Goal: Navigation & Orientation: Find specific page/section

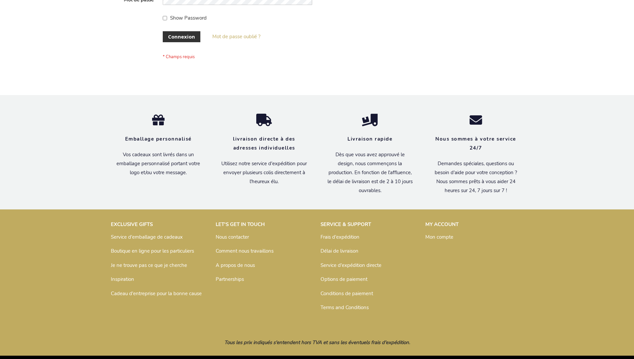
scroll to position [229, 0]
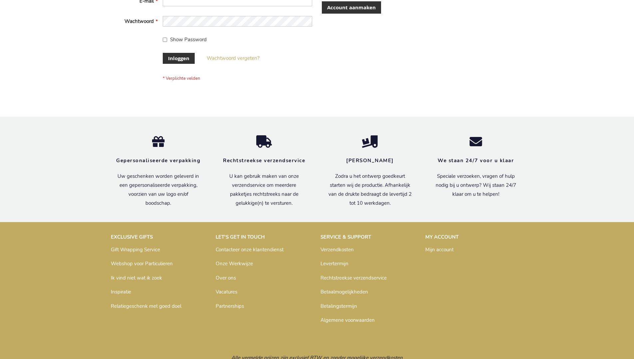
scroll to position [226, 0]
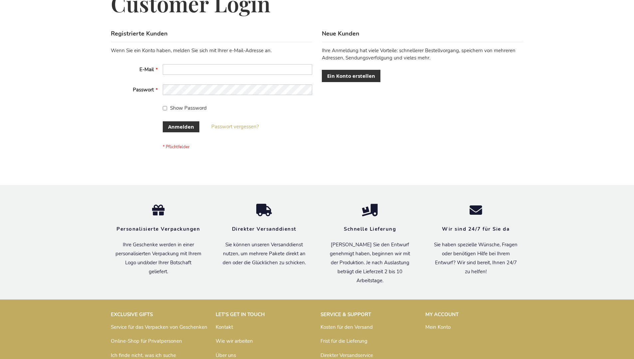
scroll to position [223, 0]
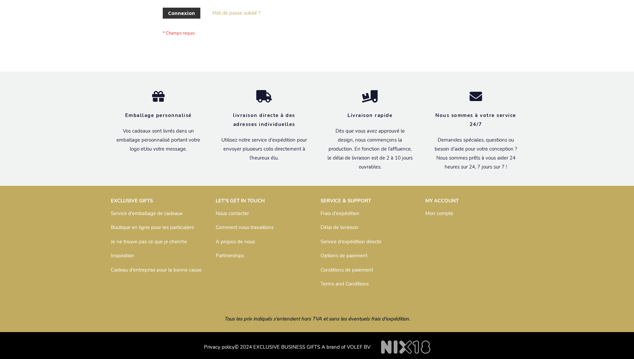
scroll to position [229, 0]
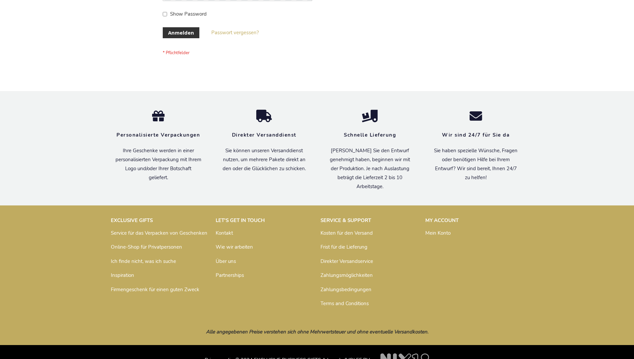
scroll to position [223, 0]
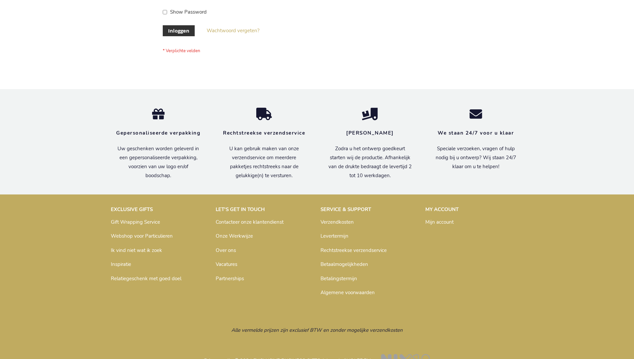
scroll to position [226, 0]
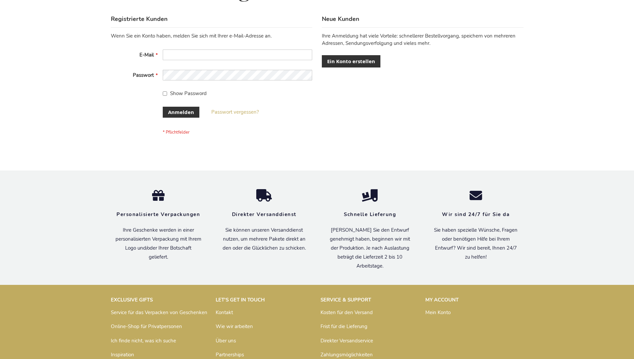
scroll to position [223, 0]
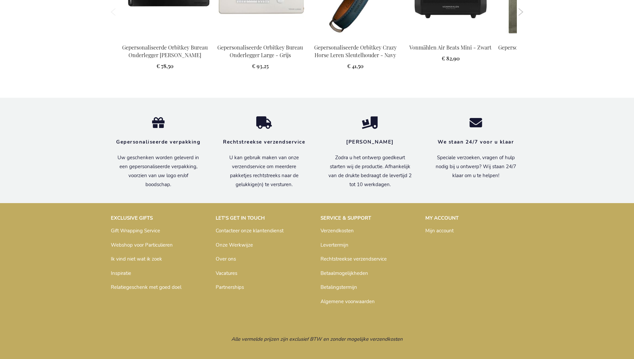
scroll to position [927, 0]
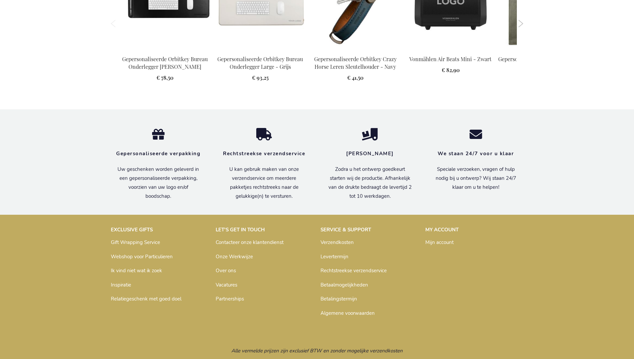
scroll to position [927, 0]
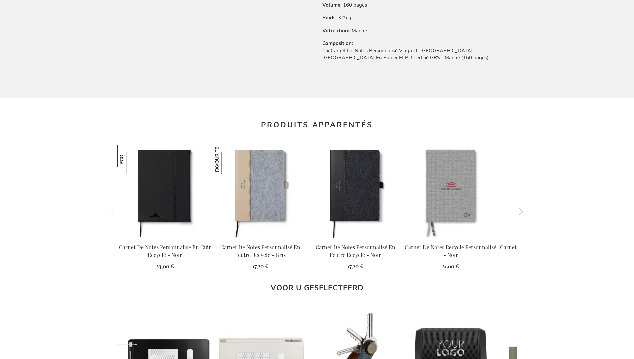
scroll to position [938, 0]
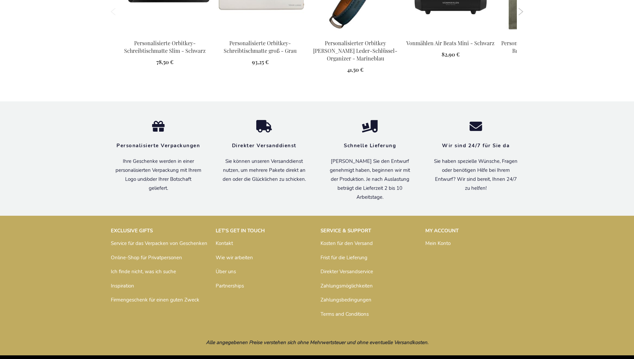
scroll to position [944, 0]
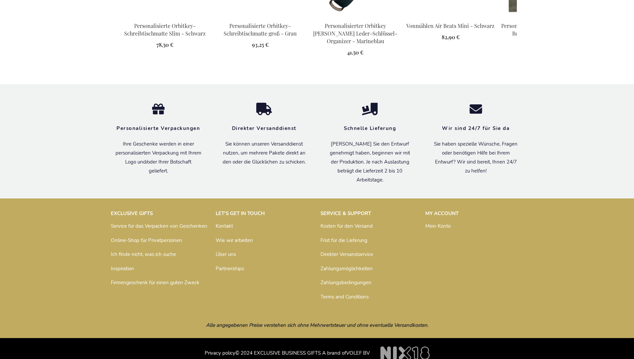
scroll to position [944, 0]
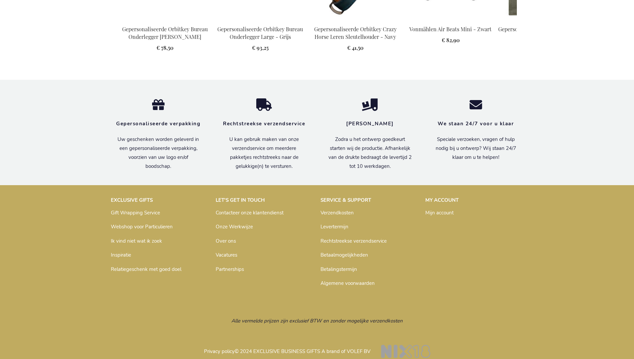
scroll to position [925, 0]
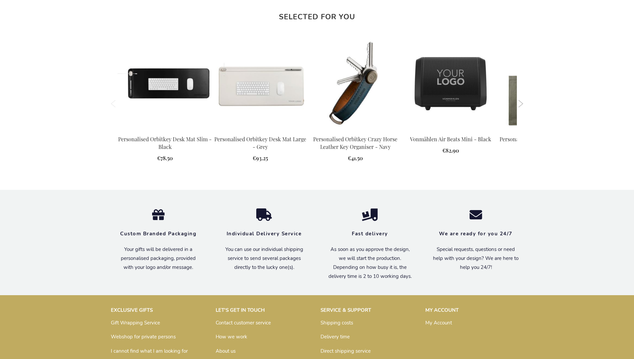
scroll to position [908, 0]
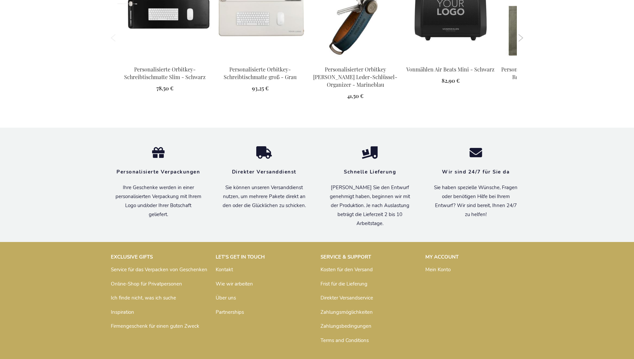
scroll to position [944, 0]
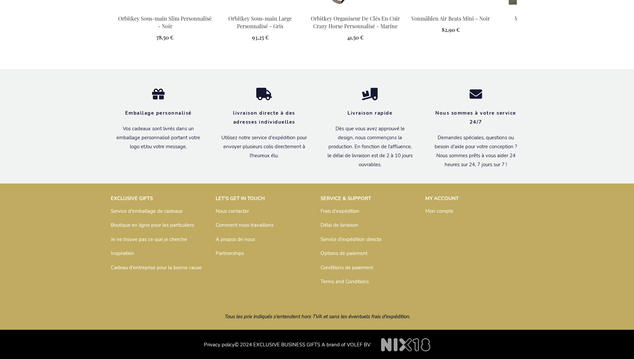
scroll to position [939, 0]
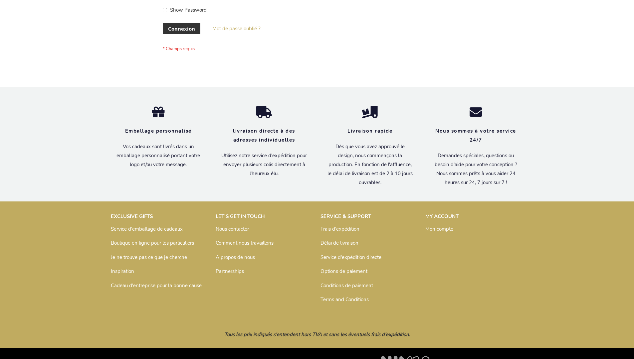
scroll to position [229, 0]
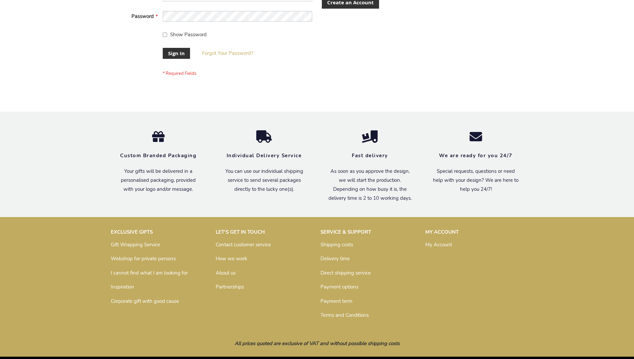
scroll to position [214, 0]
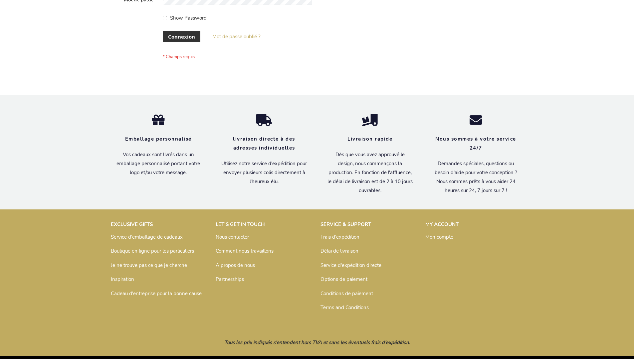
scroll to position [229, 0]
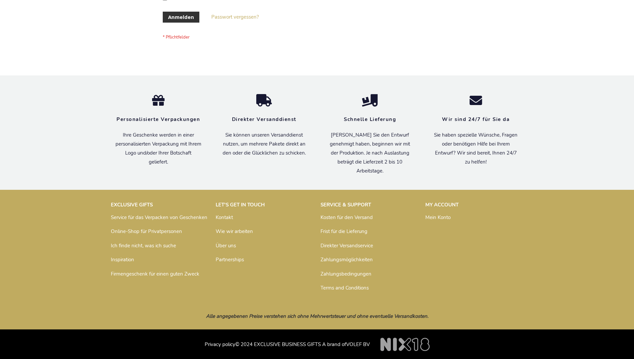
scroll to position [223, 0]
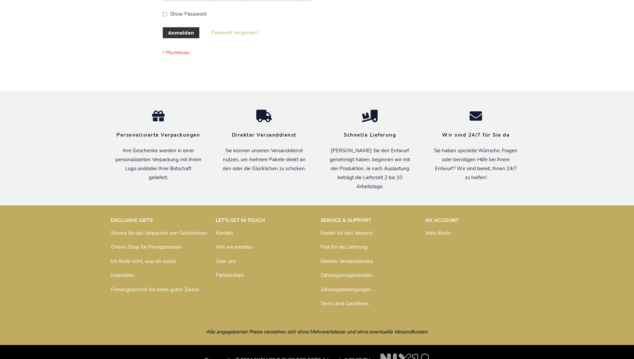
scroll to position [223, 0]
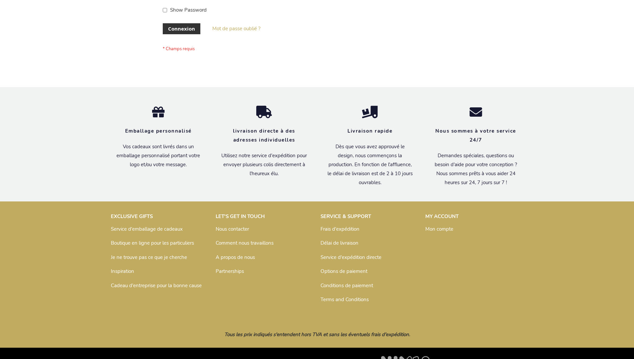
scroll to position [229, 0]
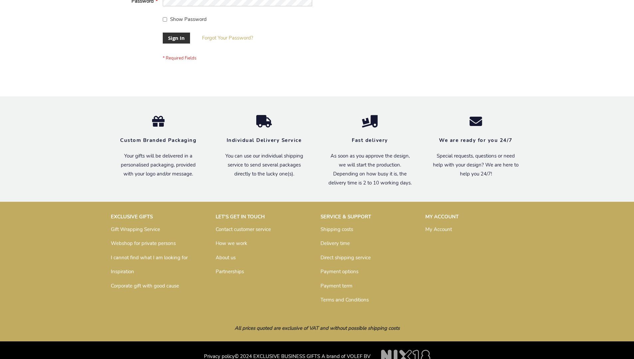
scroll to position [214, 0]
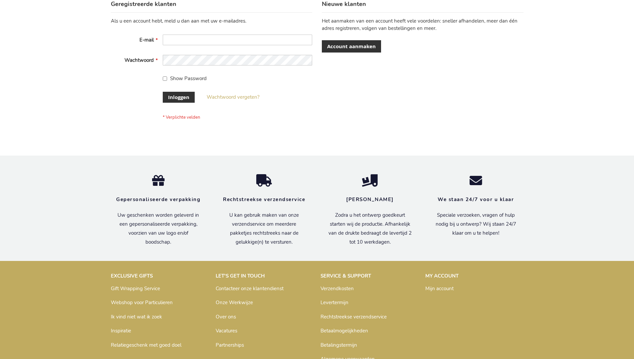
scroll to position [226, 0]
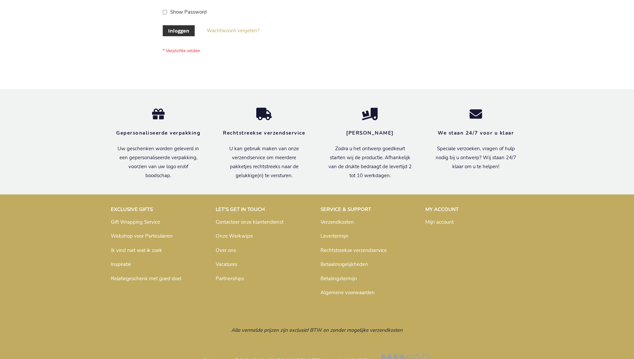
scroll to position [226, 0]
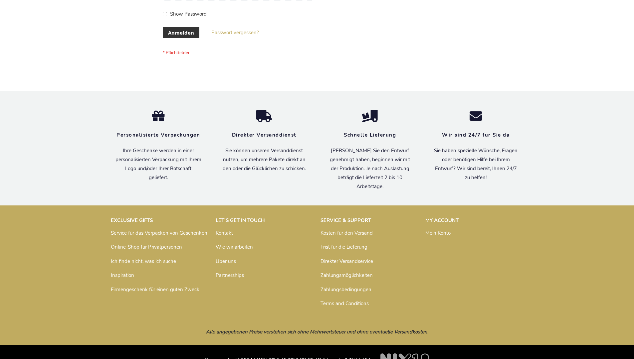
scroll to position [223, 0]
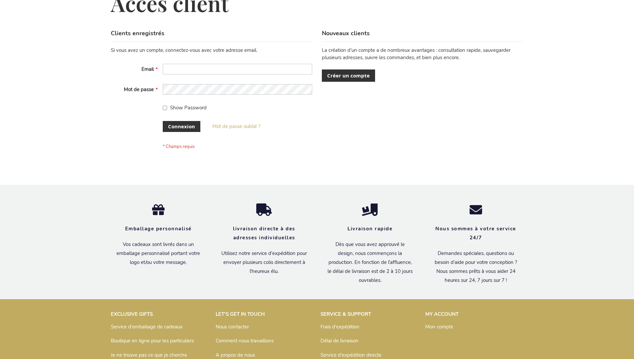
scroll to position [229, 0]
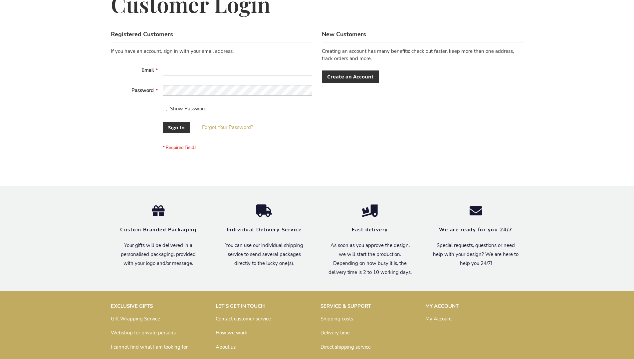
scroll to position [214, 0]
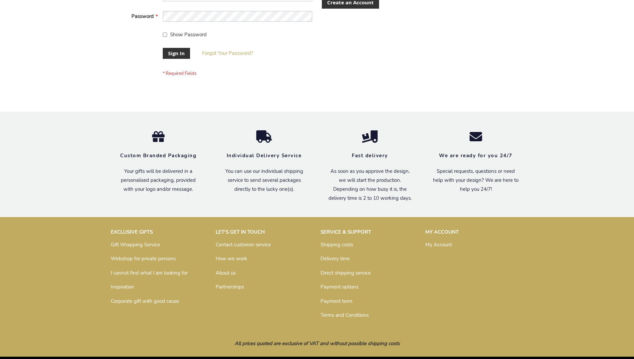
scroll to position [214, 0]
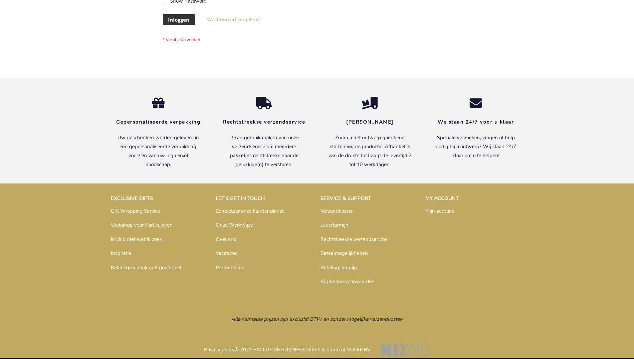
scroll to position [226, 0]
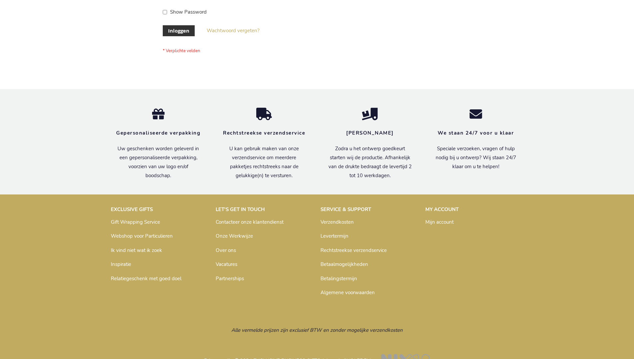
scroll to position [226, 0]
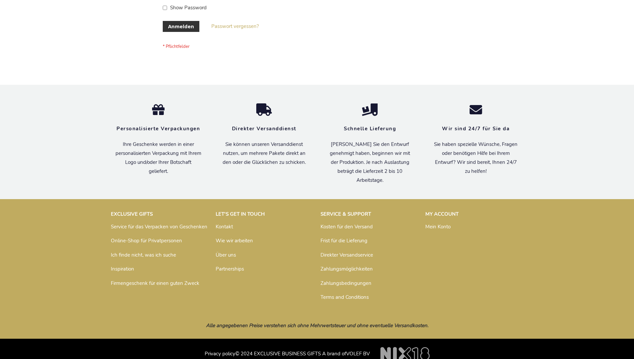
scroll to position [223, 0]
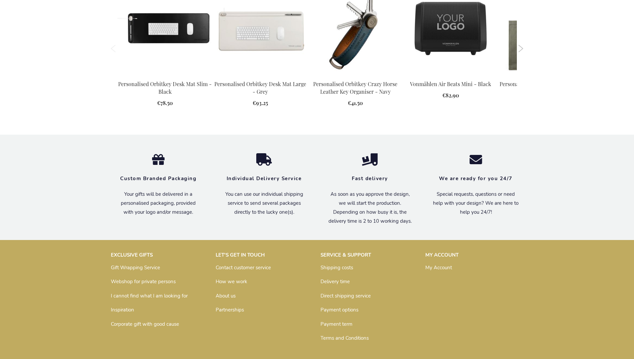
scroll to position [908, 0]
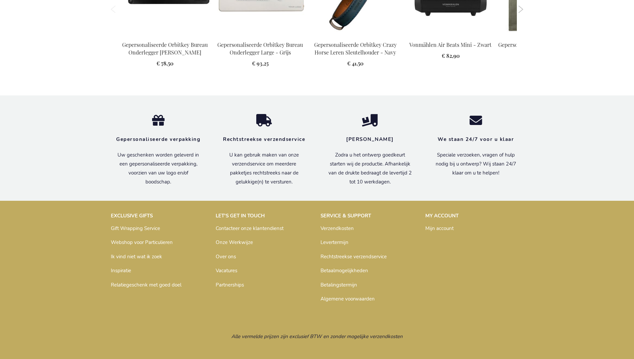
scroll to position [925, 0]
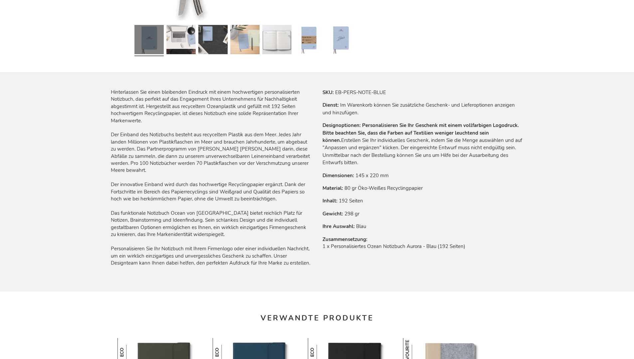
scroll to position [944, 0]
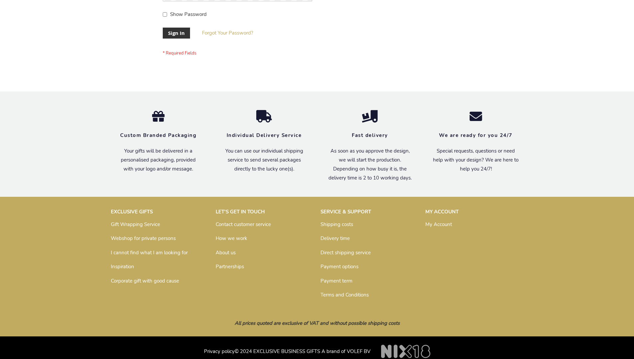
scroll to position [214, 0]
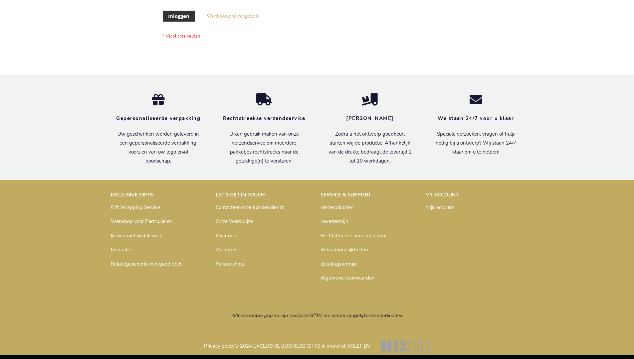
scroll to position [226, 0]
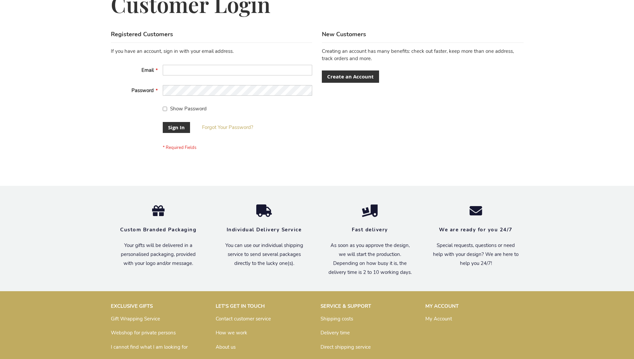
scroll to position [214, 0]
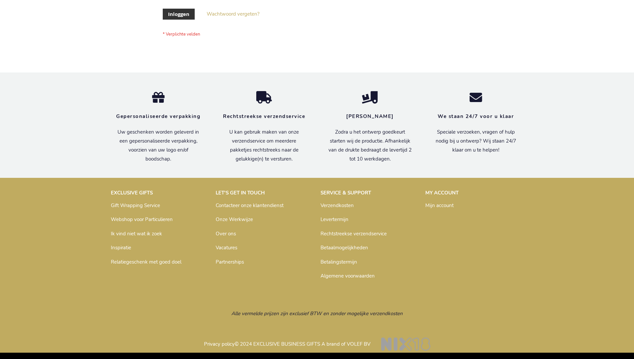
scroll to position [226, 0]
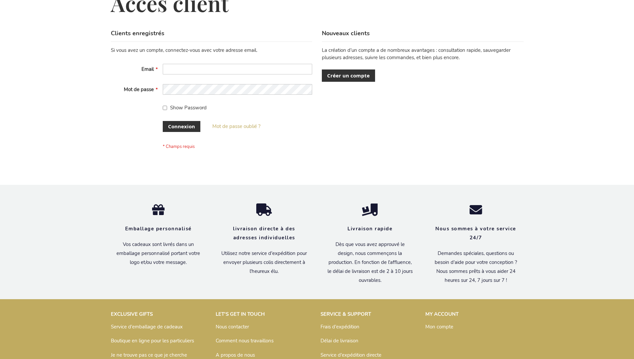
scroll to position [229, 0]
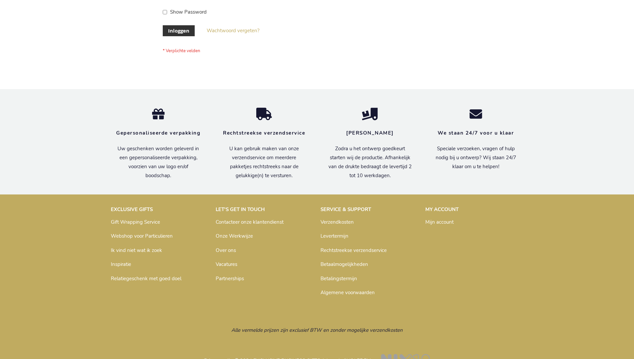
scroll to position [226, 0]
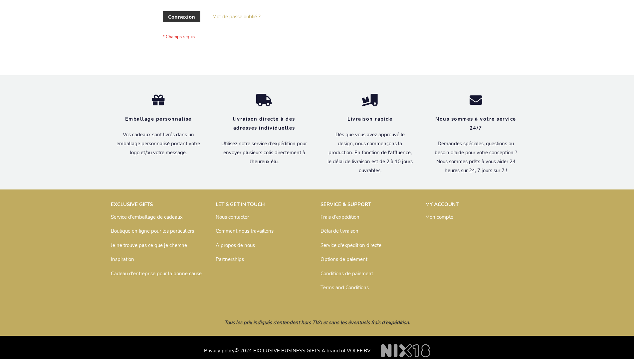
scroll to position [229, 0]
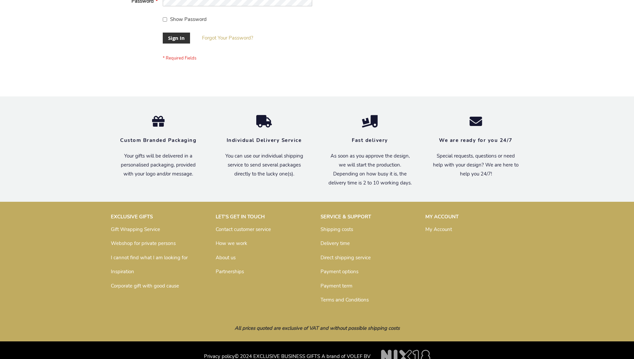
scroll to position [214, 0]
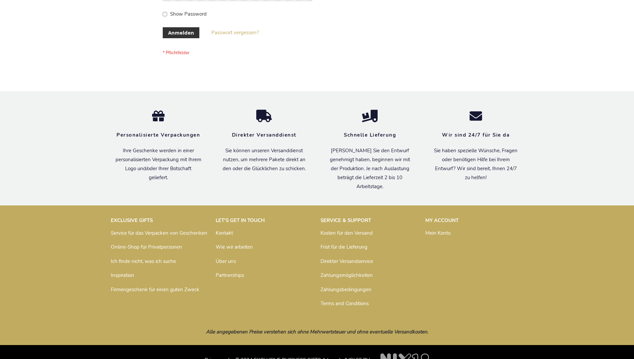
scroll to position [223, 0]
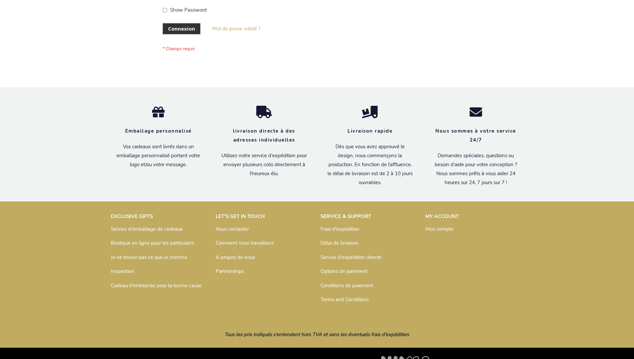
scroll to position [229, 0]
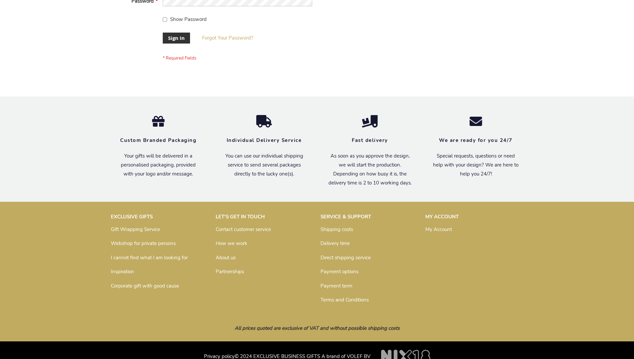
scroll to position [214, 0]
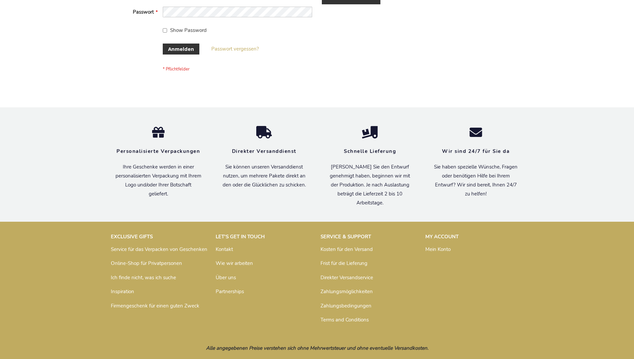
scroll to position [223, 0]
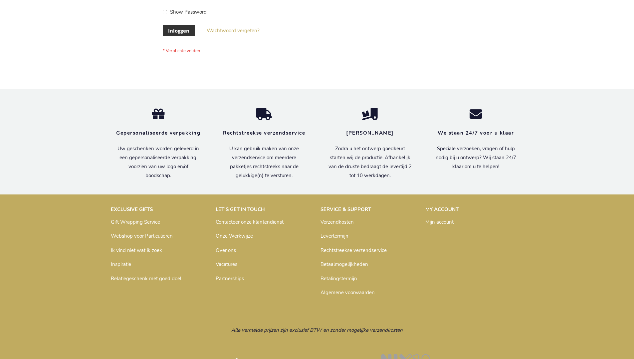
scroll to position [226, 0]
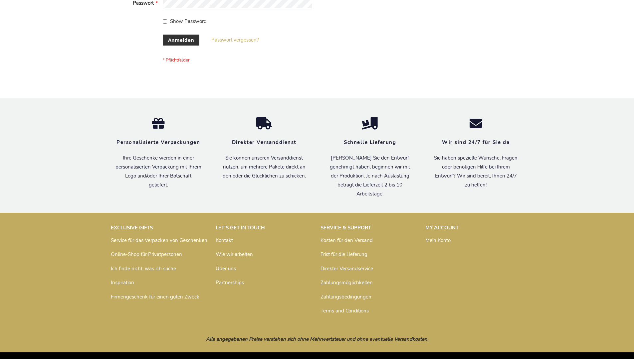
scroll to position [223, 0]
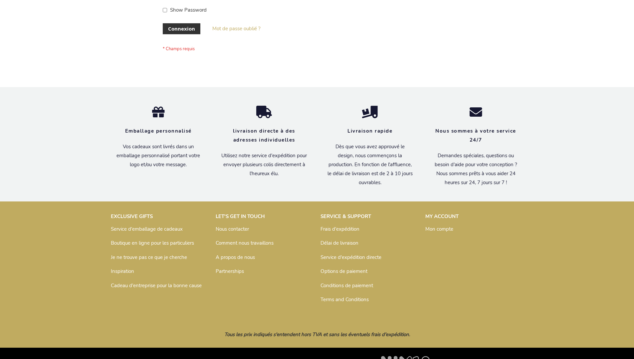
scroll to position [229, 0]
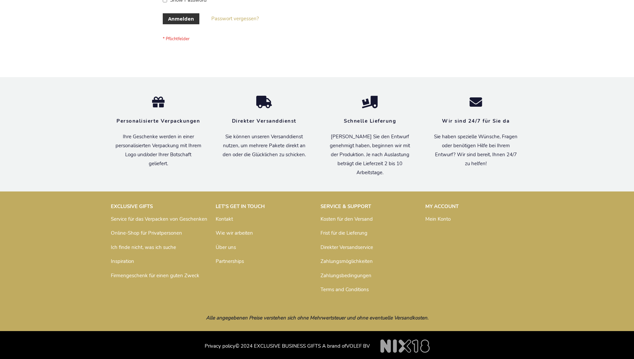
scroll to position [223, 0]
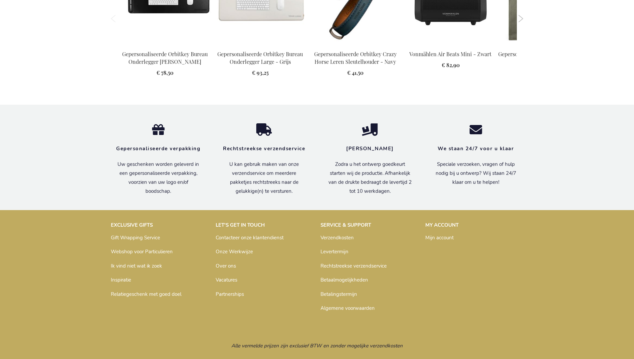
scroll to position [925, 0]
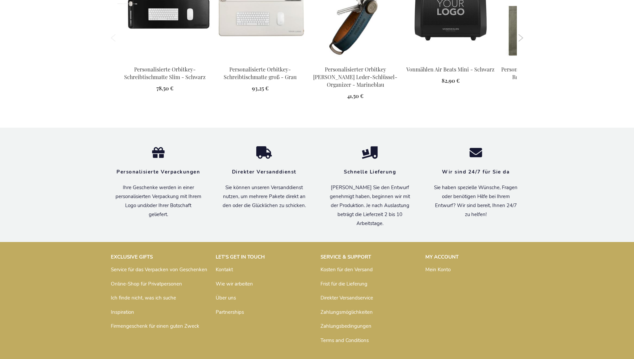
scroll to position [944, 0]
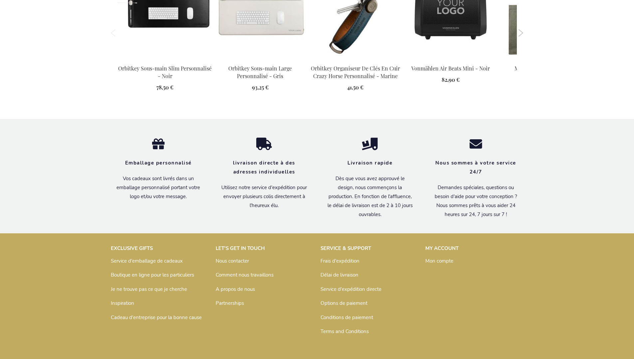
scroll to position [939, 0]
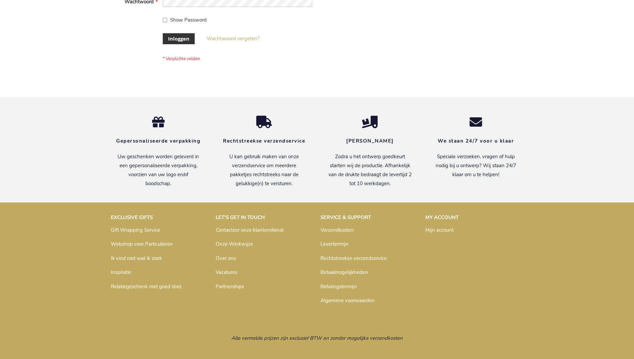
scroll to position [226, 0]
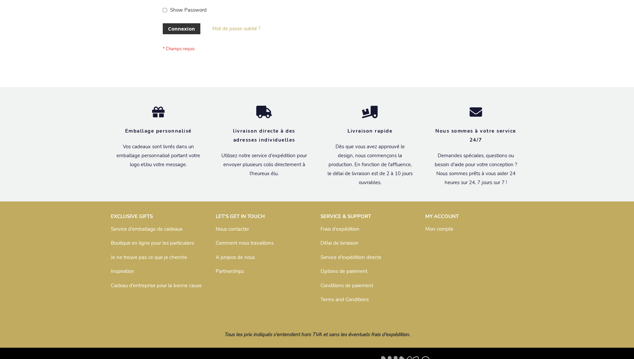
scroll to position [229, 0]
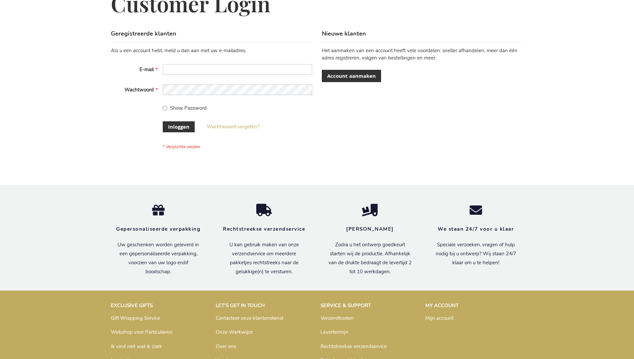
scroll to position [226, 0]
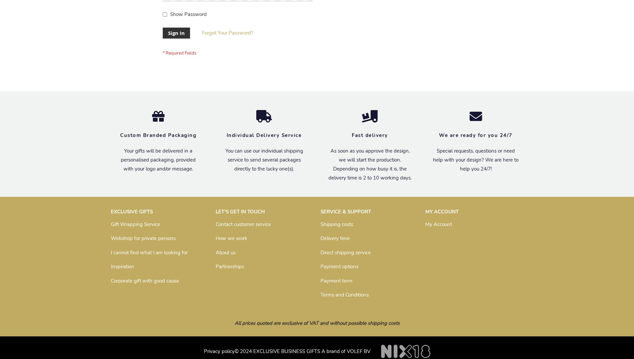
scroll to position [214, 0]
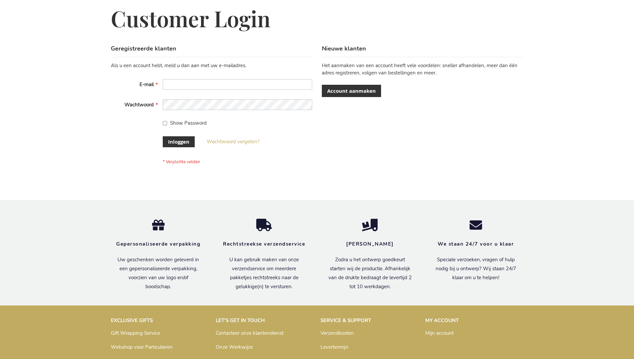
scroll to position [226, 0]
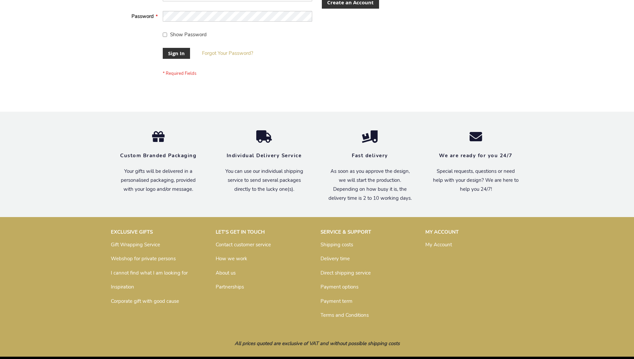
scroll to position [214, 0]
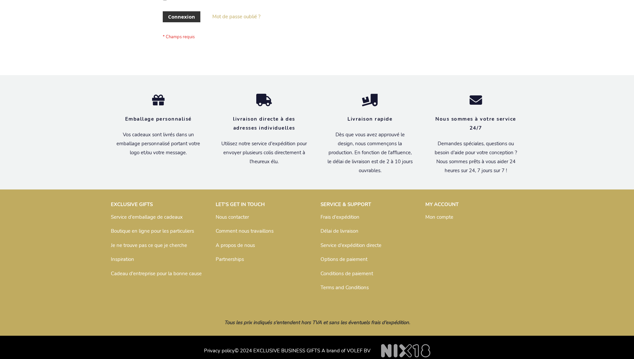
scroll to position [229, 0]
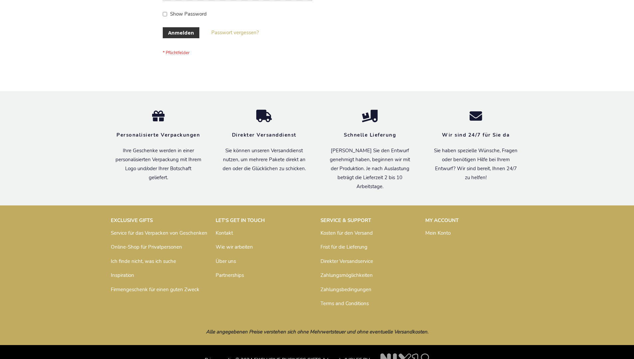
scroll to position [223, 0]
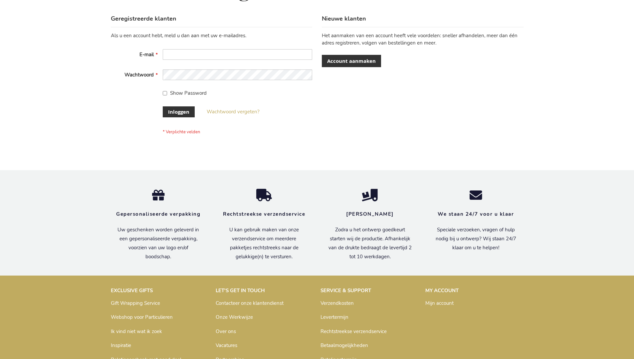
scroll to position [226, 0]
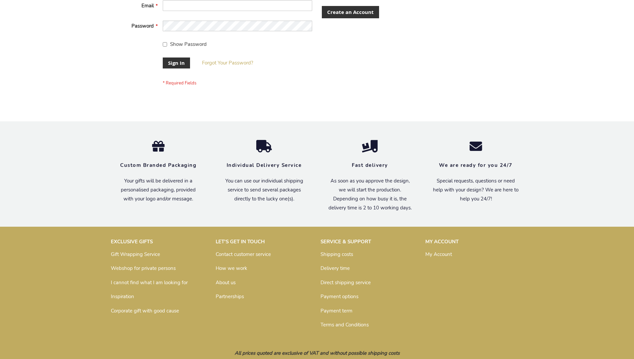
scroll to position [214, 0]
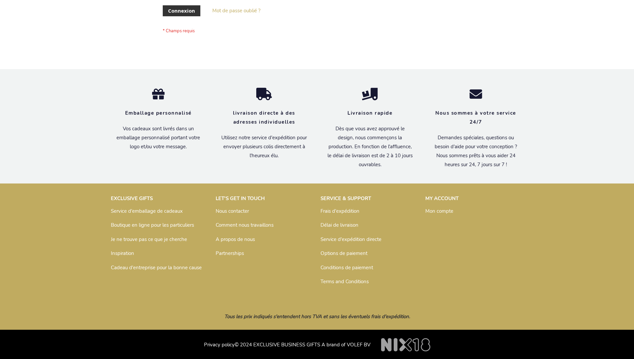
scroll to position [229, 0]
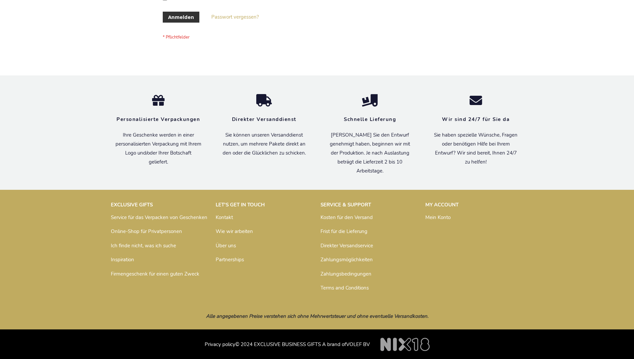
scroll to position [223, 0]
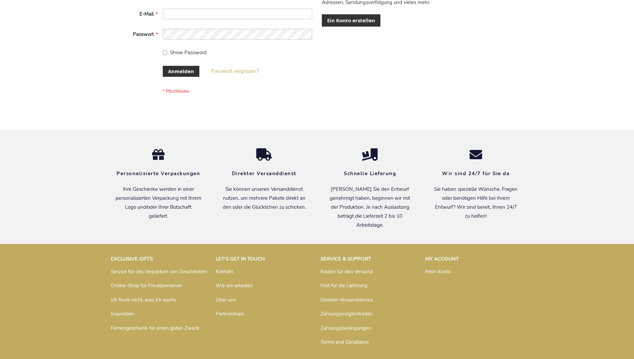
scroll to position [223, 0]
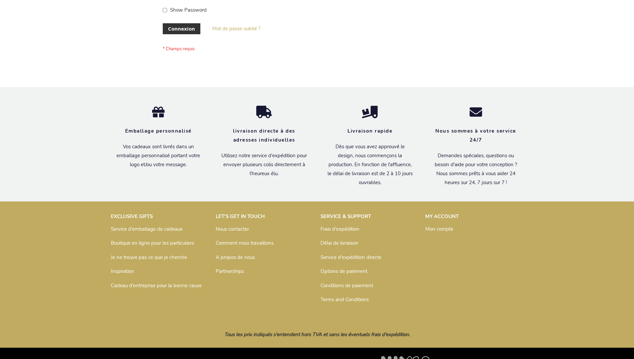
scroll to position [229, 0]
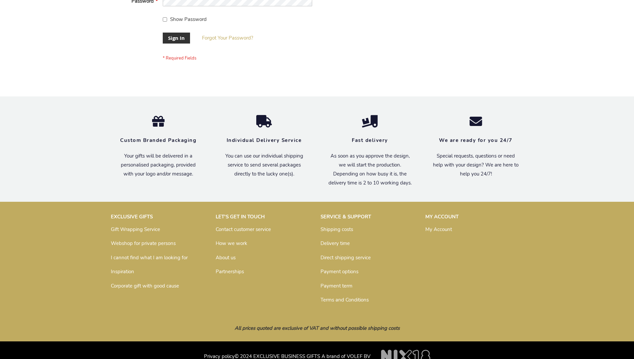
scroll to position [214, 0]
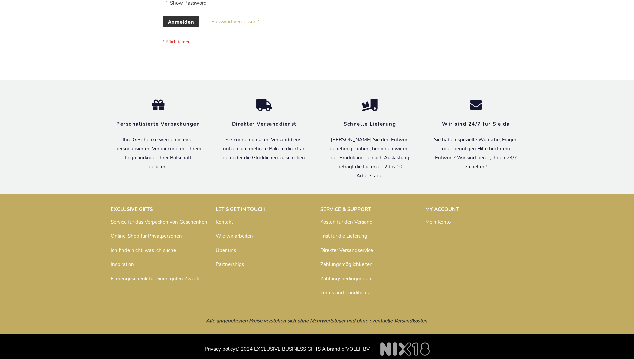
scroll to position [223, 0]
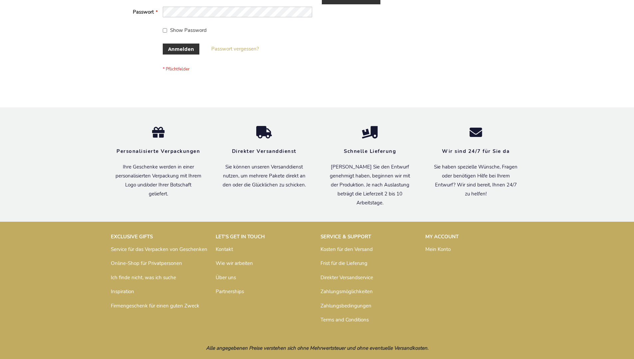
scroll to position [223, 0]
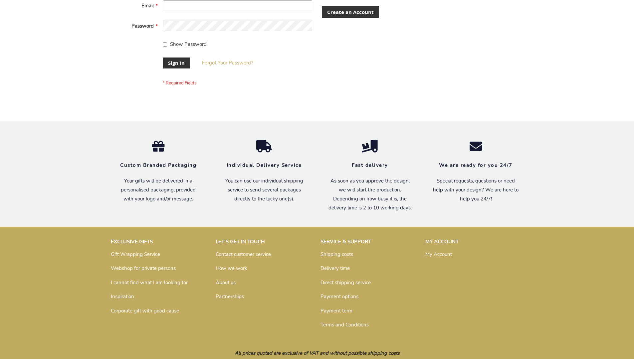
scroll to position [214, 0]
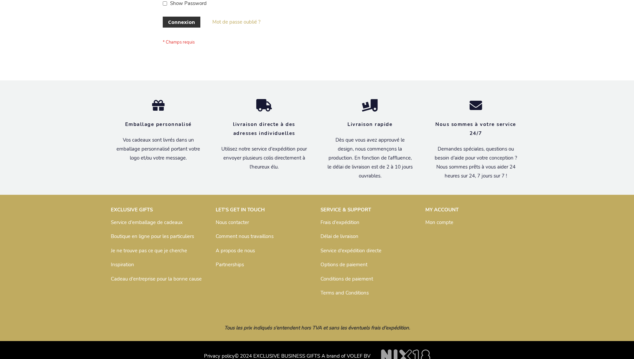
scroll to position [229, 0]
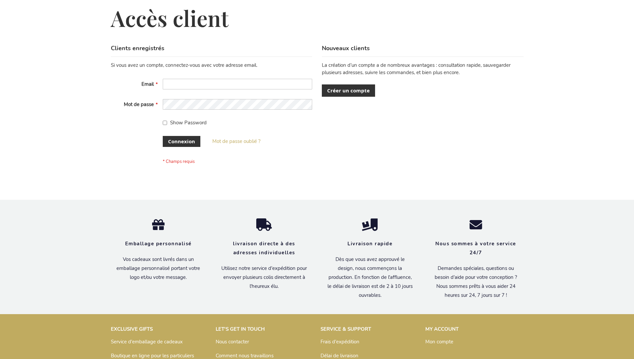
scroll to position [229, 0]
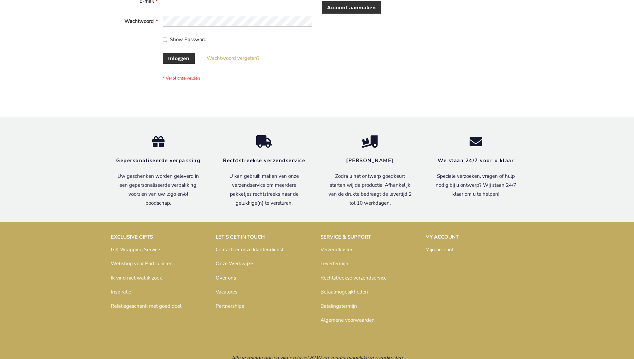
scroll to position [226, 0]
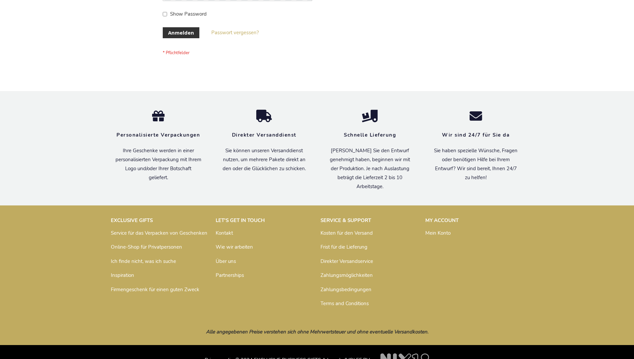
scroll to position [223, 0]
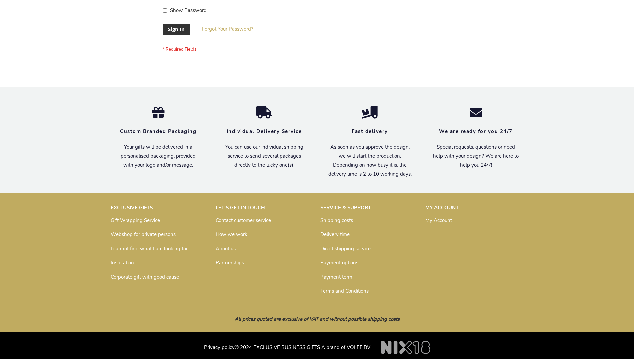
scroll to position [214, 0]
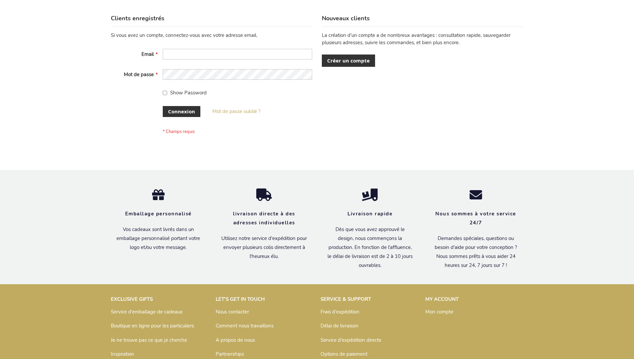
scroll to position [229, 0]
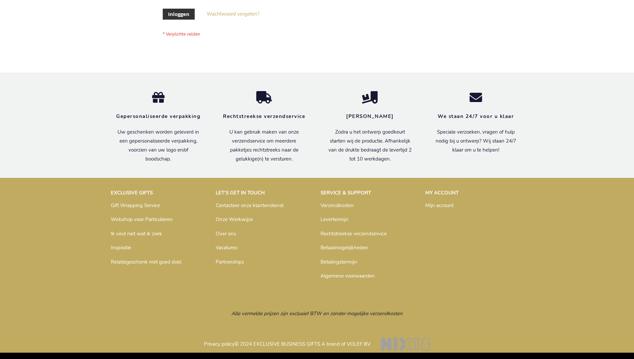
scroll to position [226, 0]
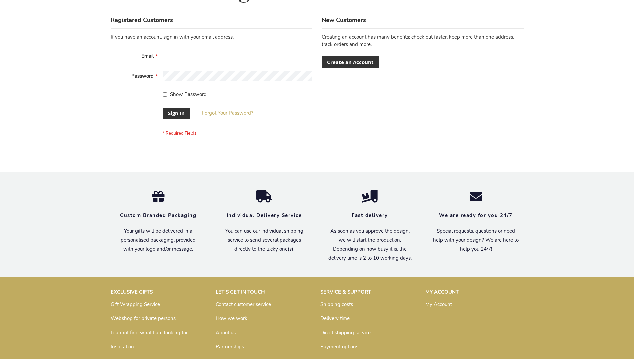
scroll to position [214, 0]
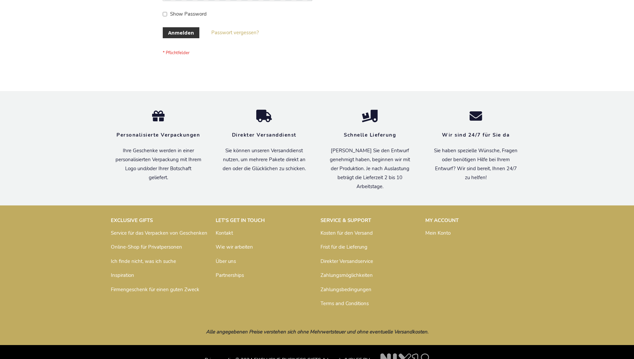
scroll to position [223, 0]
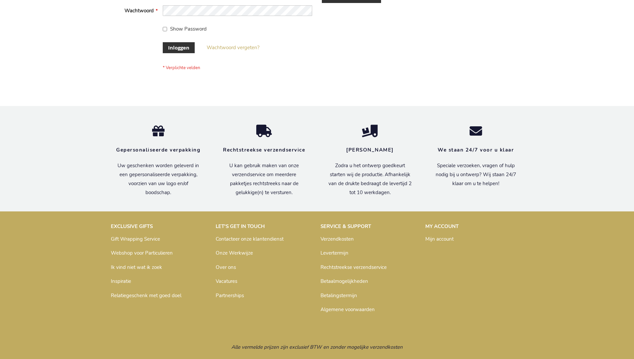
scroll to position [226, 0]
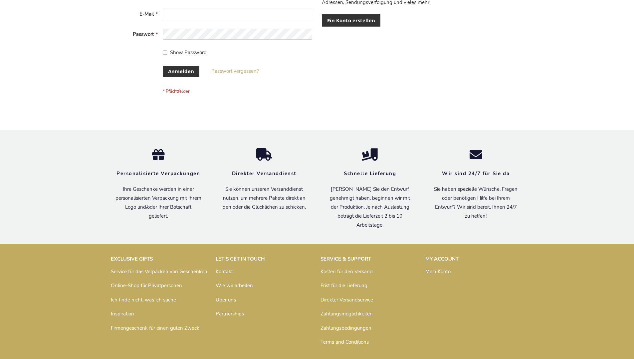
scroll to position [223, 0]
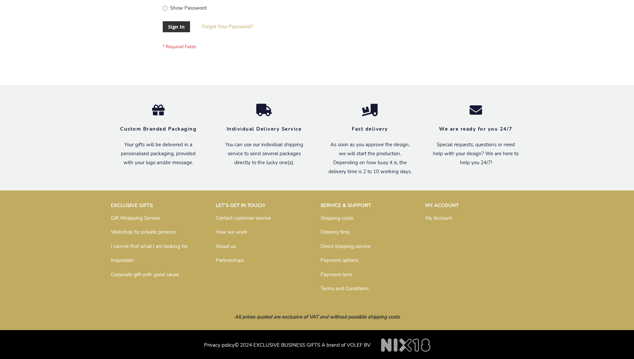
scroll to position [214, 0]
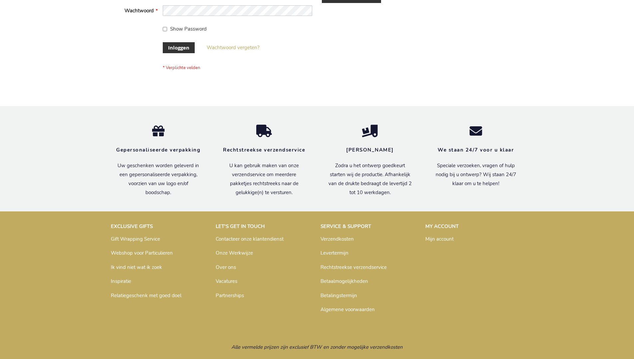
scroll to position [226, 0]
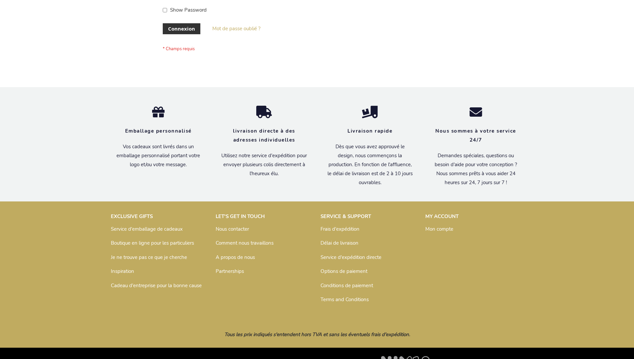
scroll to position [229, 0]
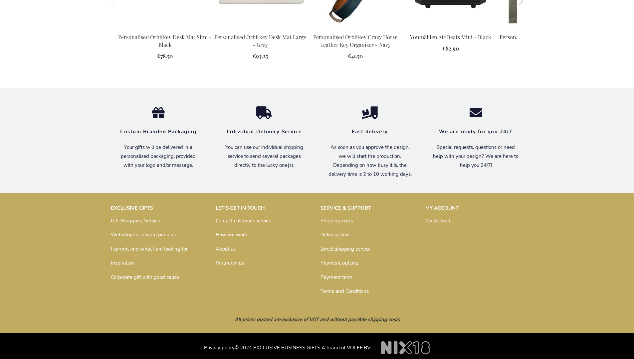
scroll to position [908, 0]
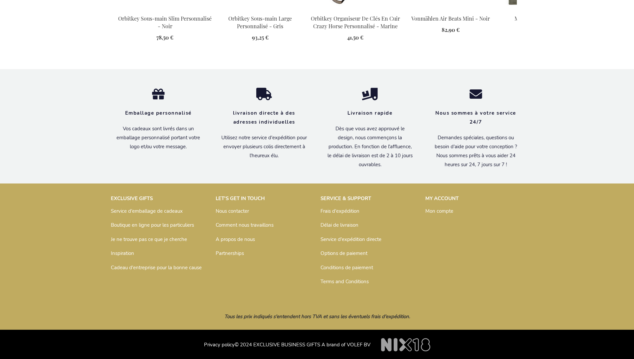
scroll to position [939, 0]
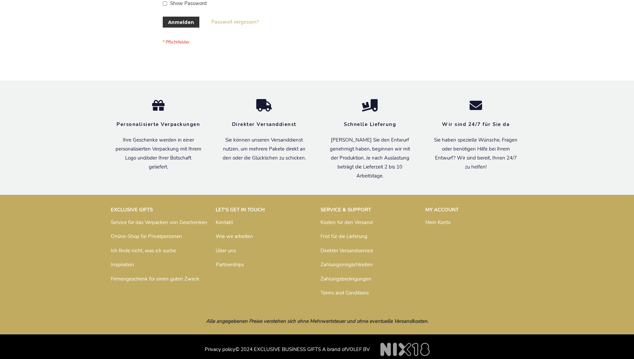
scroll to position [217, 0]
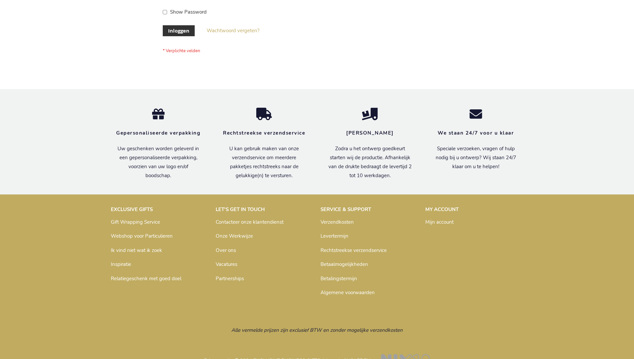
scroll to position [226, 0]
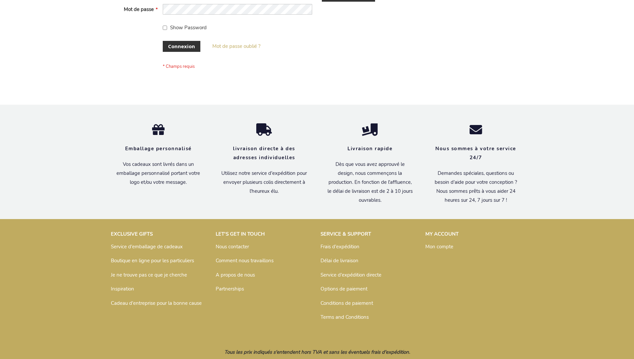
scroll to position [229, 0]
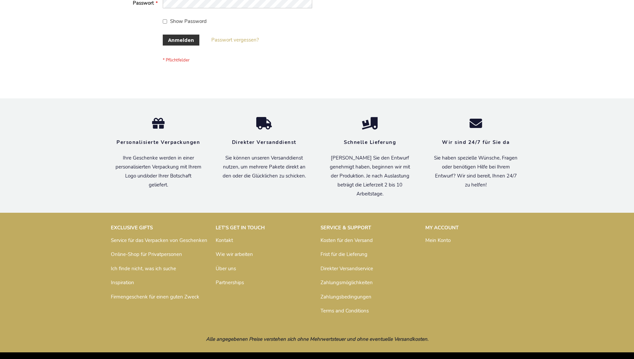
scroll to position [223, 0]
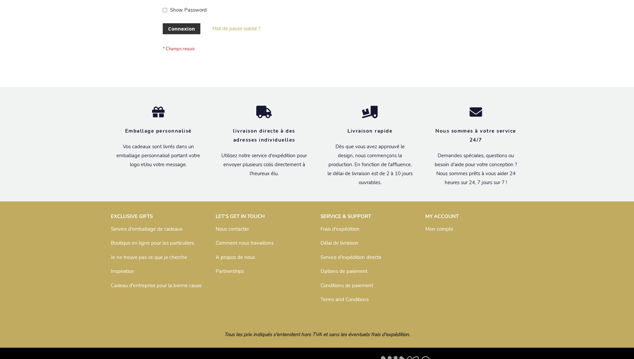
scroll to position [229, 0]
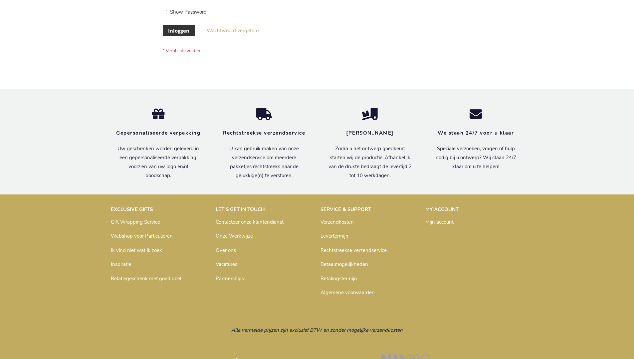
scroll to position [226, 0]
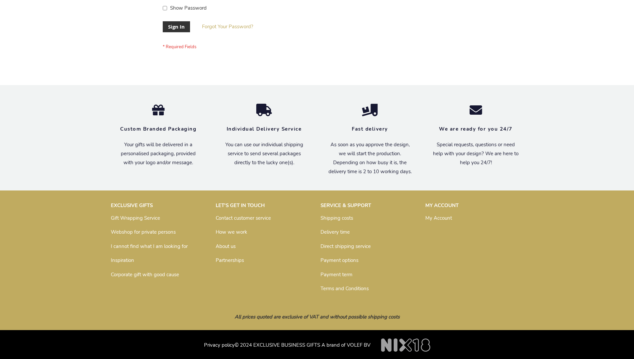
scroll to position [214, 0]
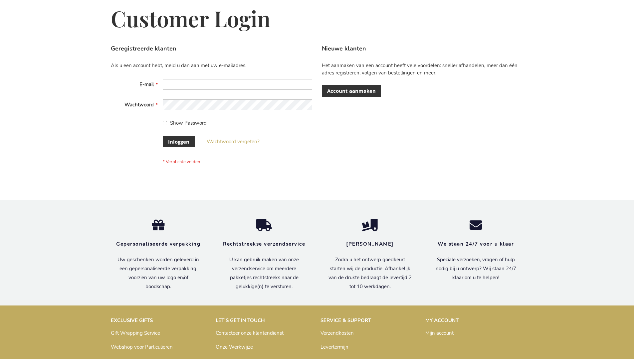
scroll to position [226, 0]
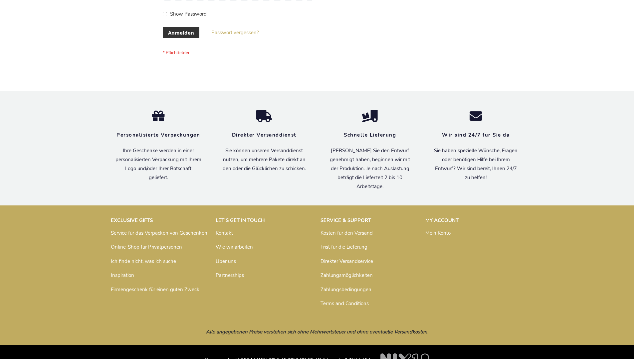
scroll to position [223, 0]
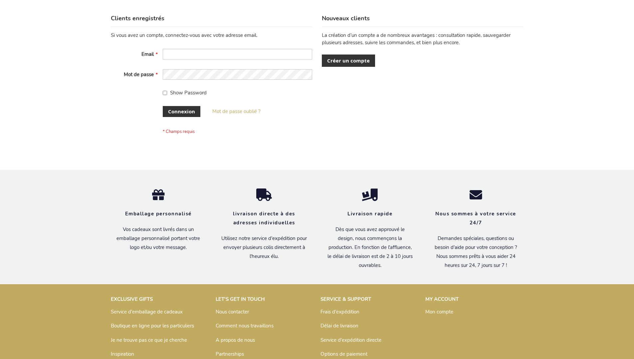
scroll to position [229, 0]
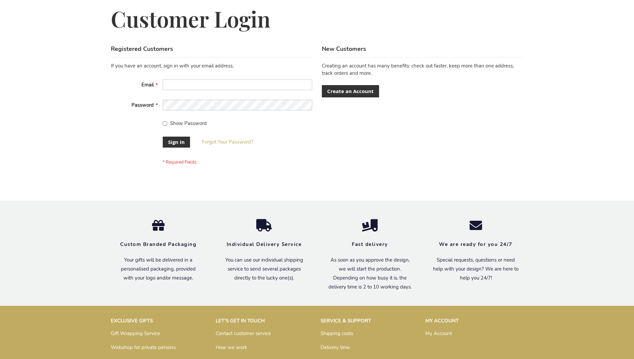
scroll to position [214, 0]
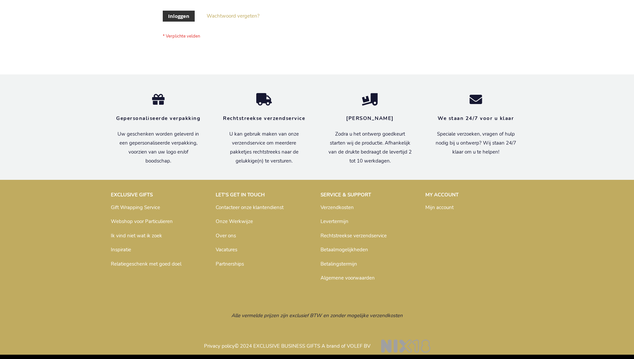
scroll to position [226, 0]
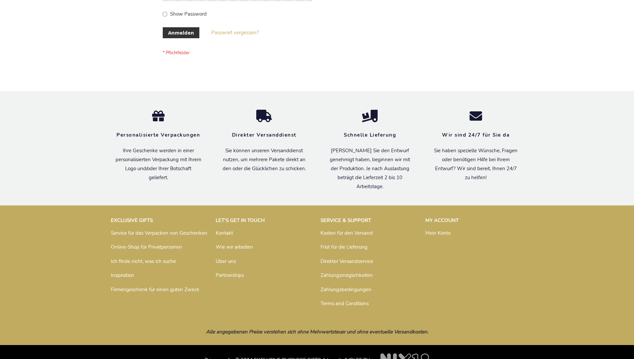
scroll to position [223, 0]
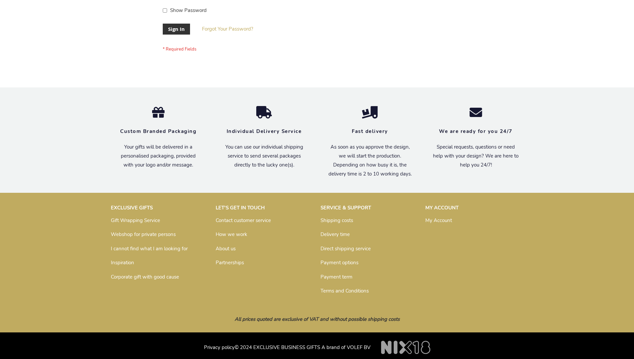
scroll to position [214, 0]
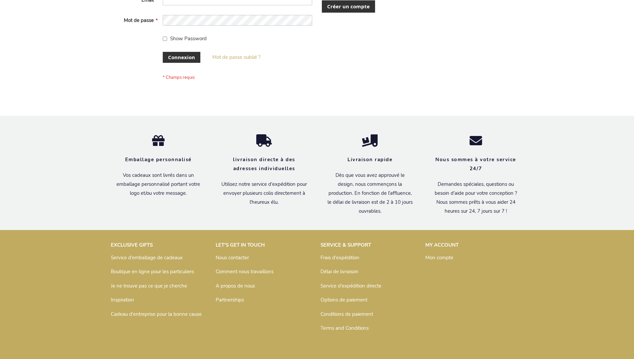
scroll to position [229, 0]
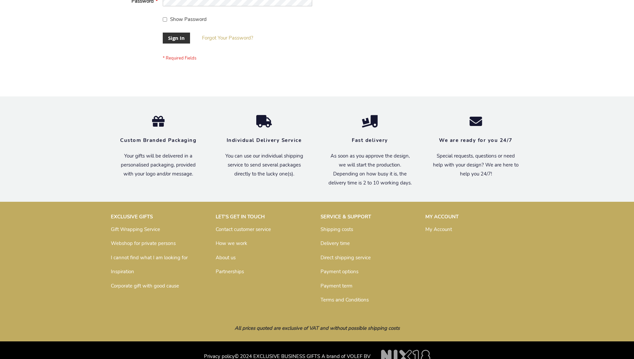
scroll to position [214, 0]
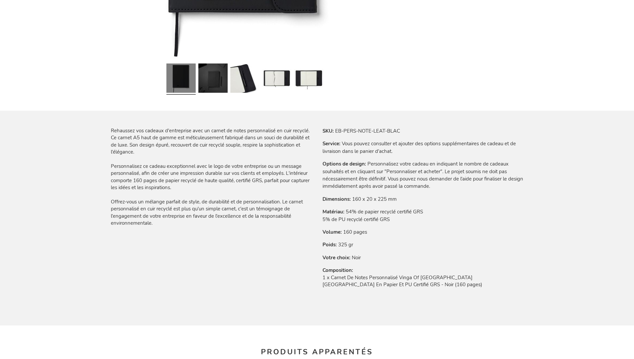
scroll to position [938, 0]
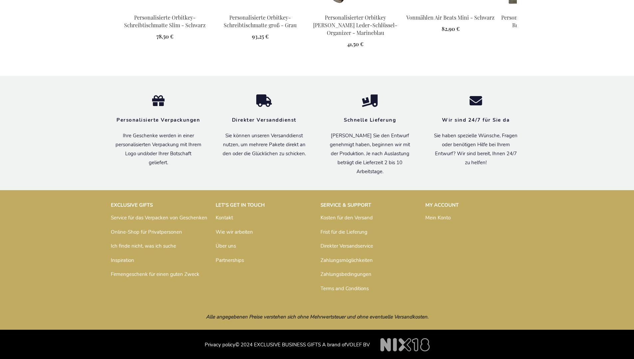
scroll to position [944, 0]
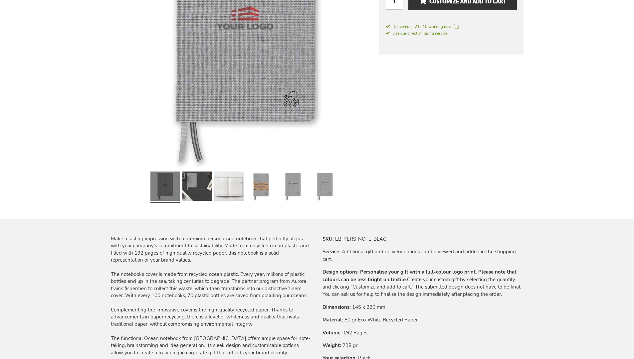
scroll to position [908, 0]
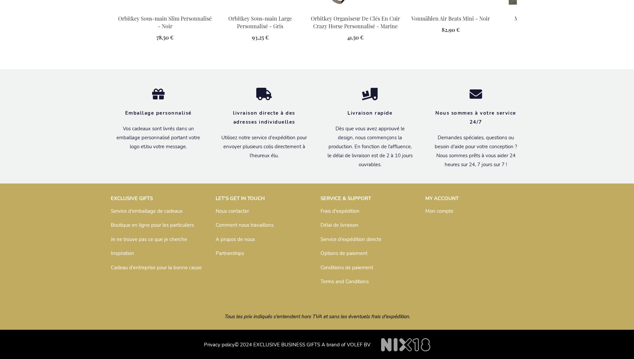
scroll to position [939, 0]
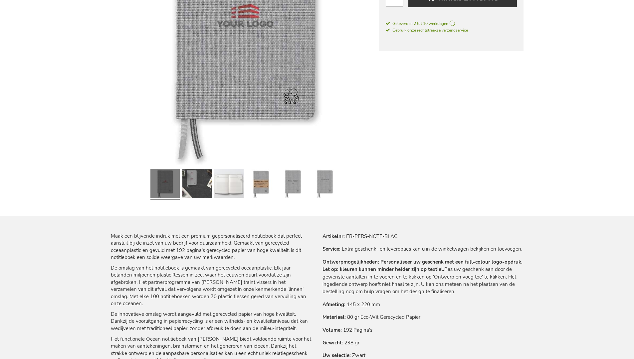
scroll to position [920, 0]
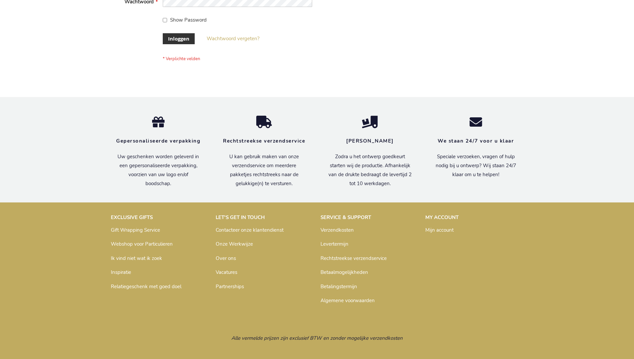
scroll to position [226, 0]
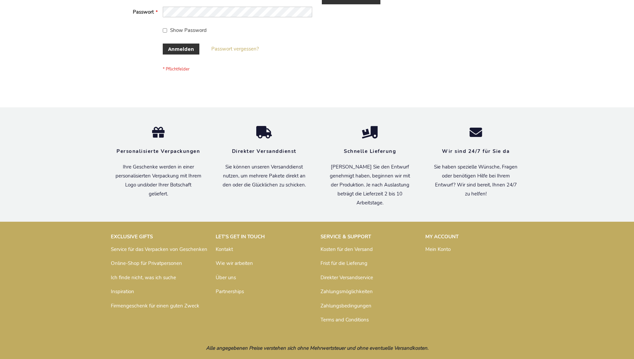
scroll to position [223, 0]
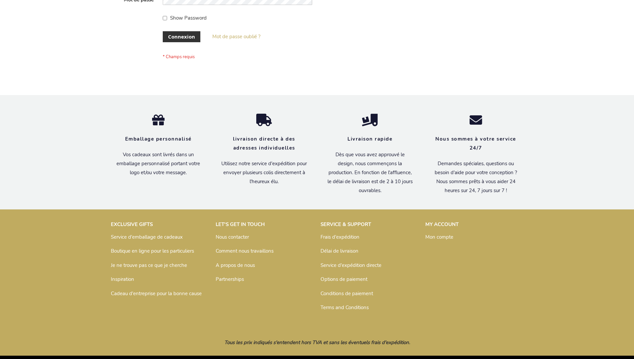
scroll to position [229, 0]
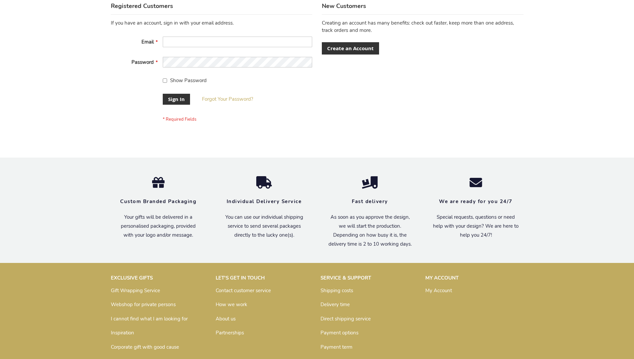
scroll to position [214, 0]
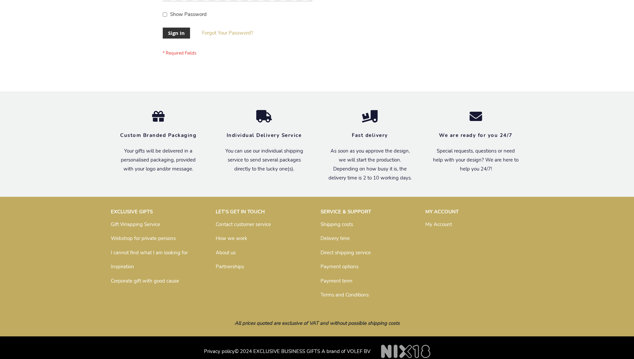
scroll to position [214, 0]
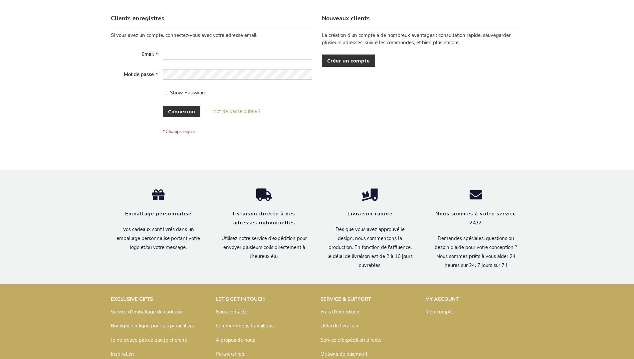
scroll to position [229, 0]
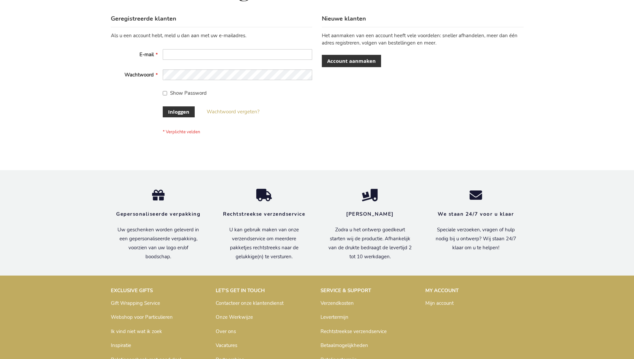
scroll to position [226, 0]
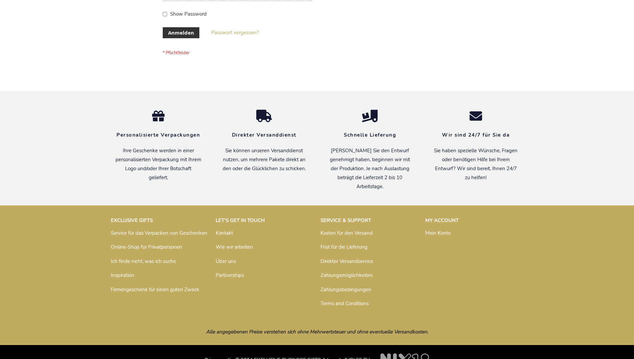
scroll to position [223, 0]
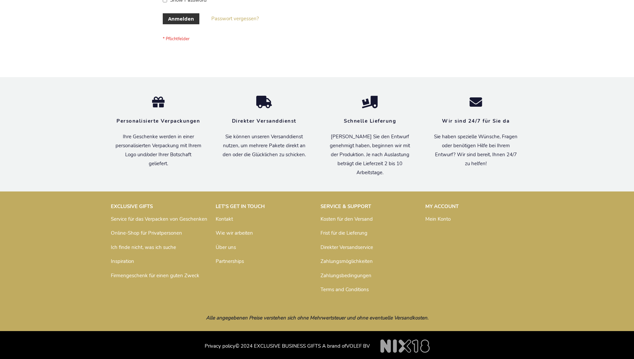
scroll to position [223, 0]
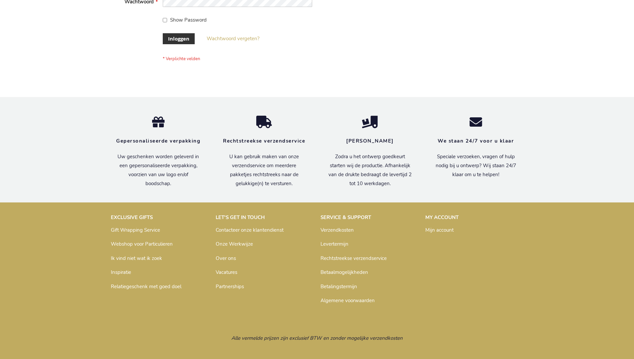
scroll to position [226, 0]
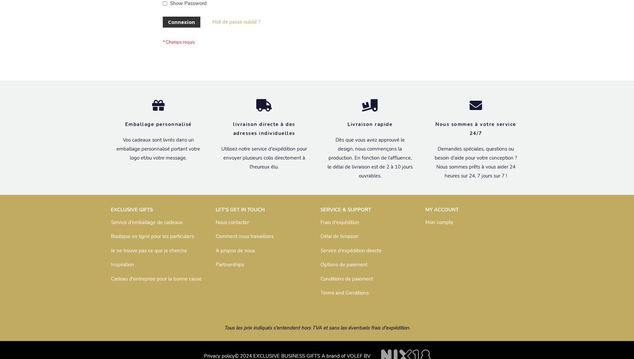
scroll to position [229, 0]
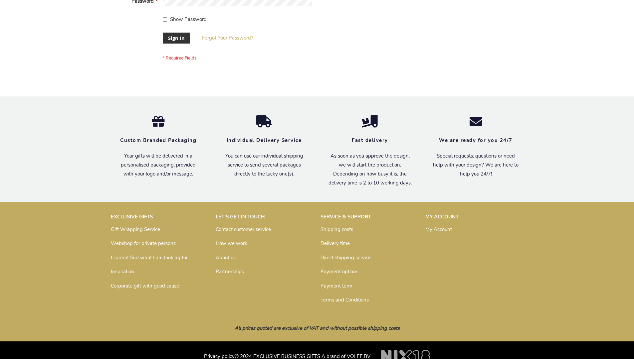
scroll to position [214, 0]
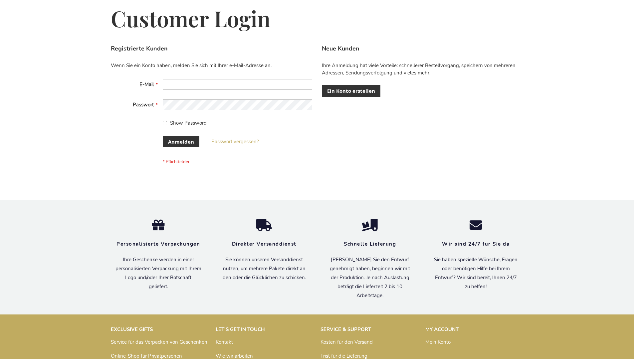
scroll to position [223, 0]
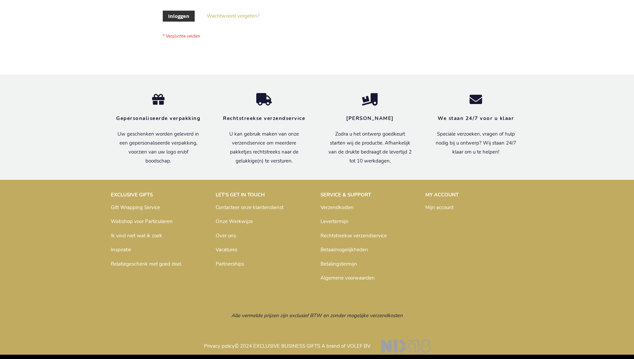
scroll to position [226, 0]
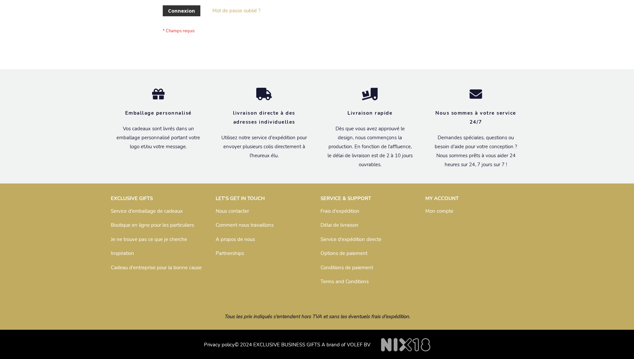
scroll to position [229, 0]
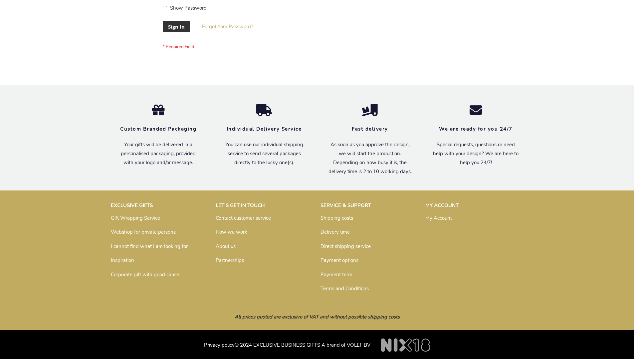
scroll to position [214, 0]
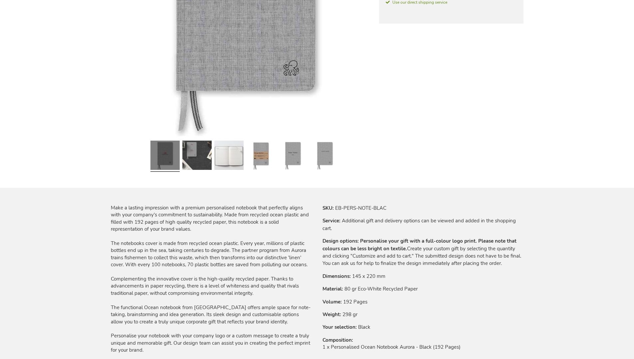
scroll to position [908, 0]
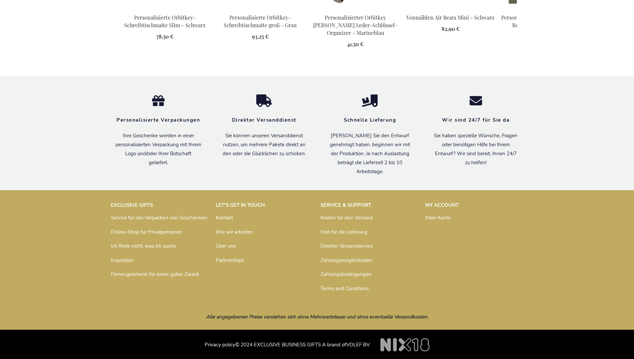
scroll to position [944, 0]
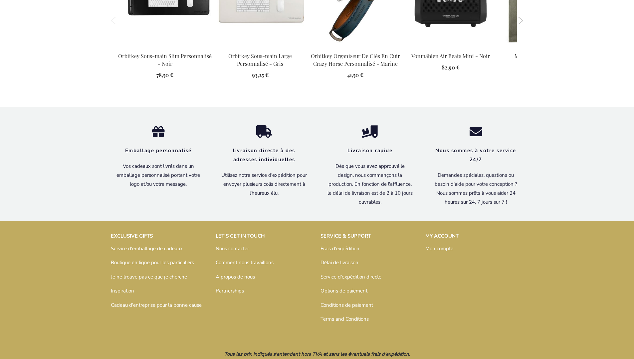
scroll to position [939, 0]
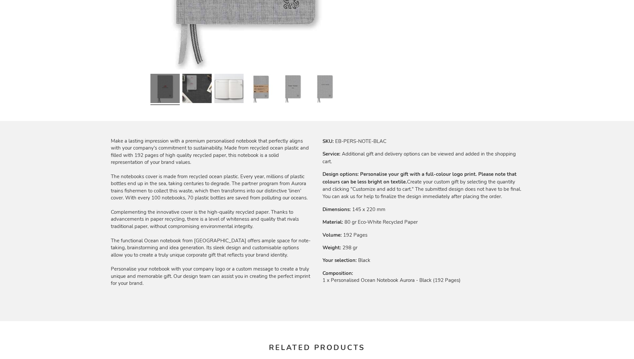
scroll to position [908, 0]
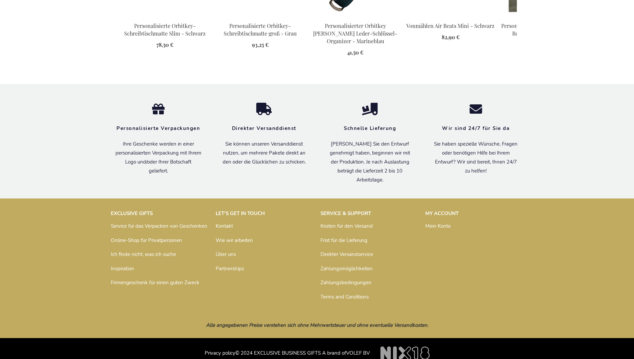
scroll to position [944, 0]
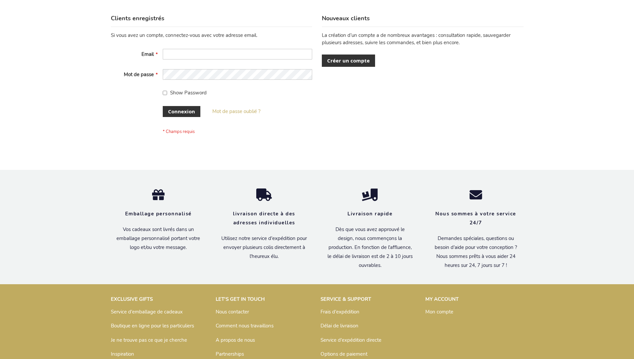
scroll to position [229, 0]
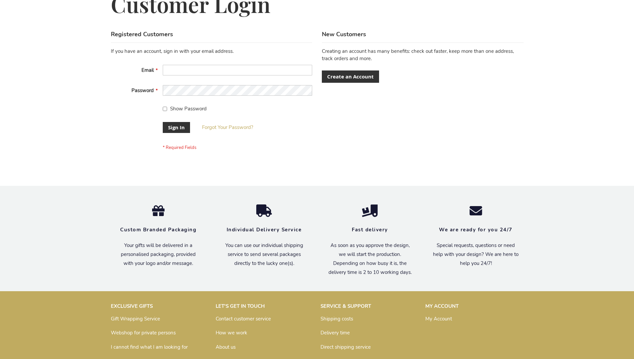
scroll to position [214, 0]
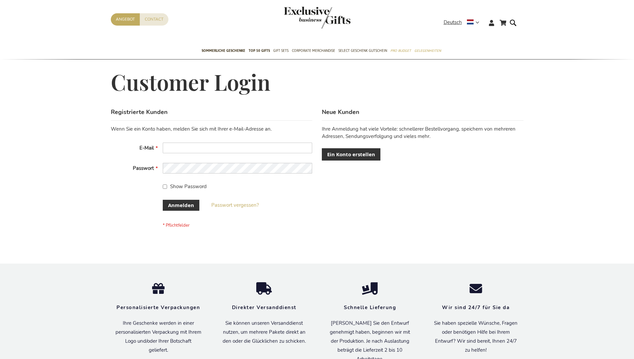
scroll to position [223, 0]
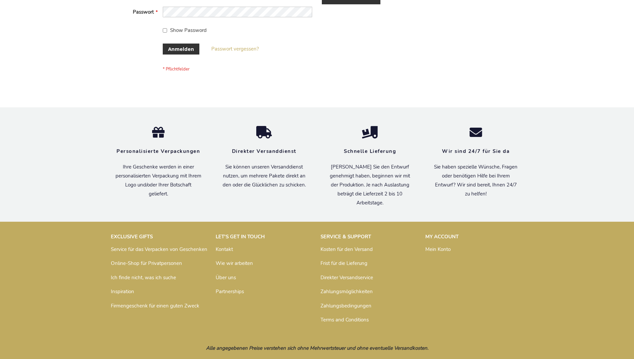
scroll to position [223, 0]
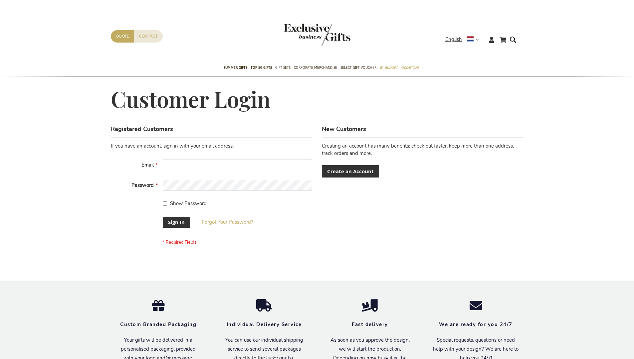
scroll to position [214, 0]
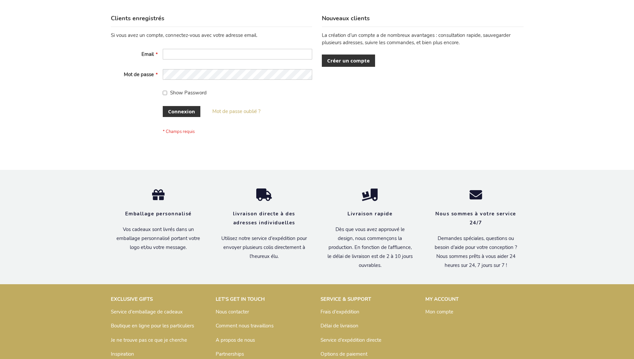
scroll to position [229, 0]
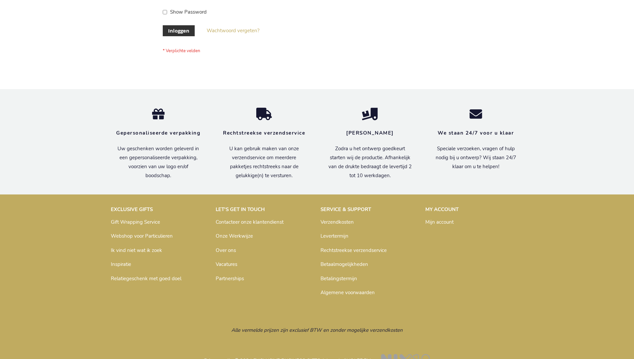
scroll to position [226, 0]
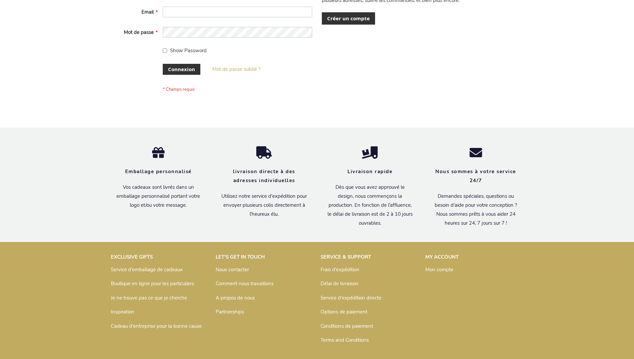
scroll to position [229, 0]
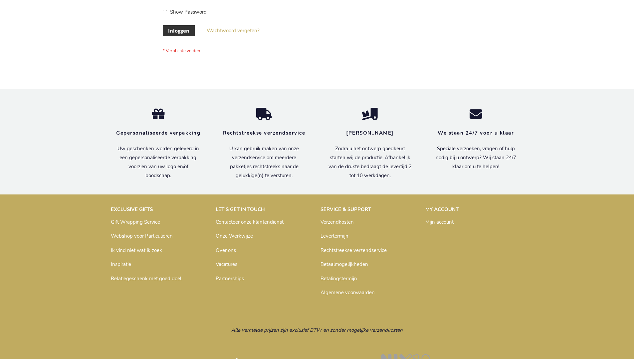
scroll to position [226, 0]
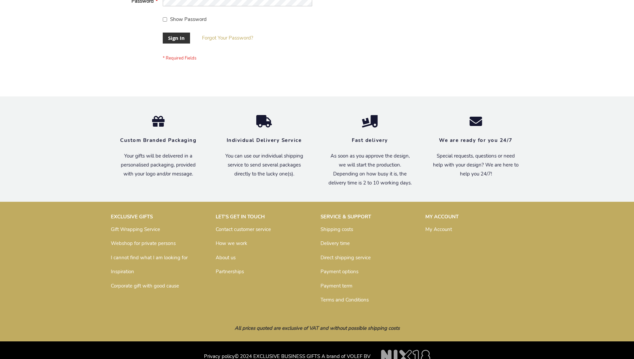
scroll to position [214, 0]
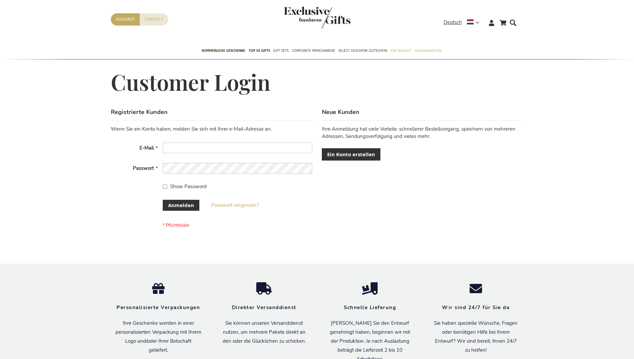
scroll to position [223, 0]
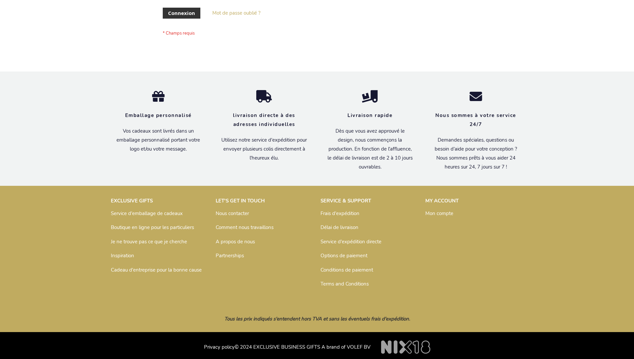
scroll to position [229, 0]
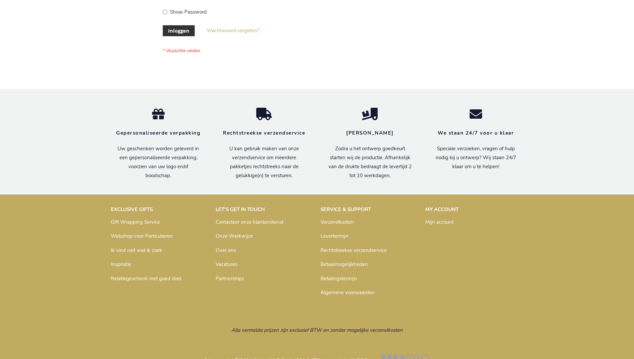
scroll to position [226, 0]
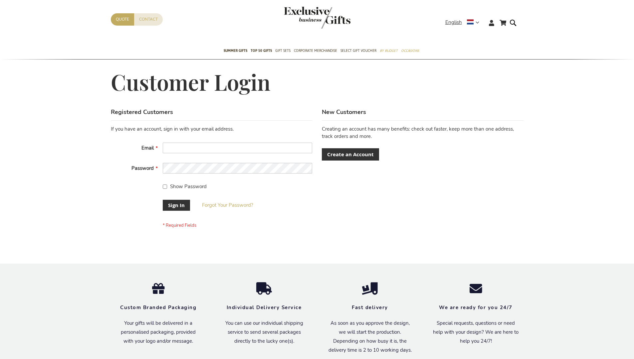
scroll to position [214, 0]
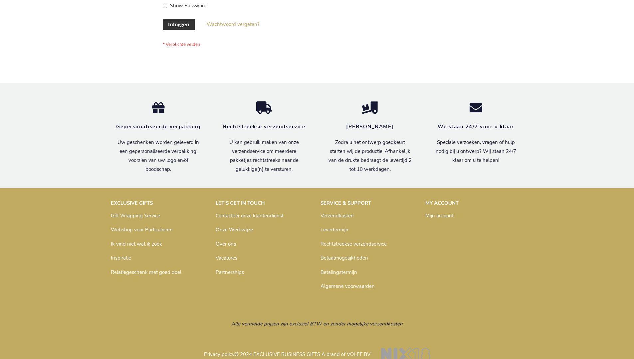
scroll to position [226, 0]
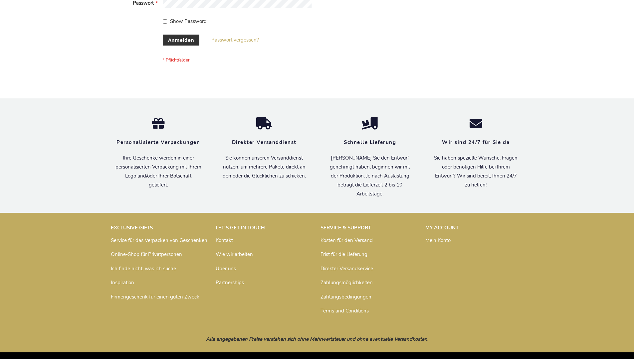
scroll to position [223, 0]
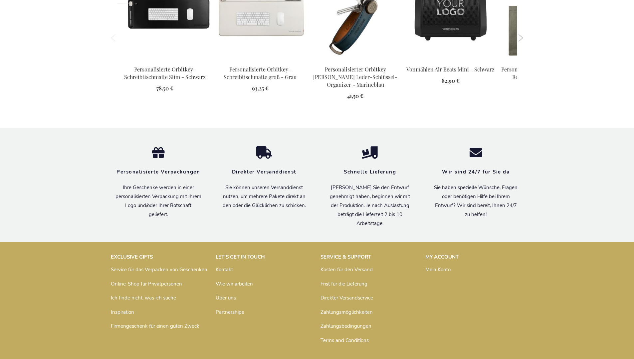
scroll to position [944, 0]
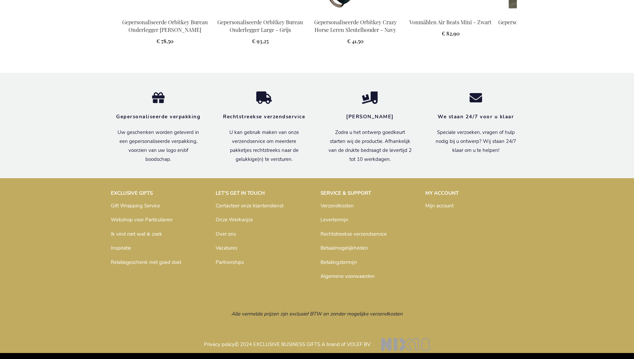
scroll to position [920, 0]
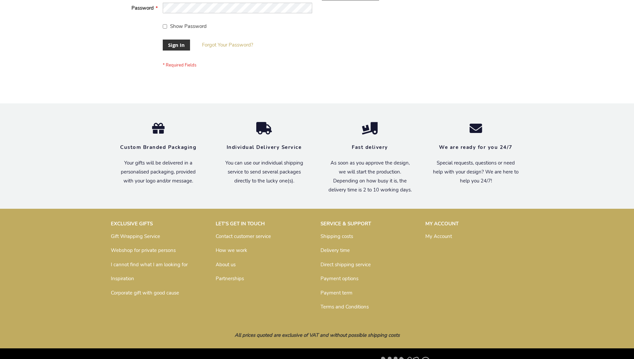
scroll to position [214, 0]
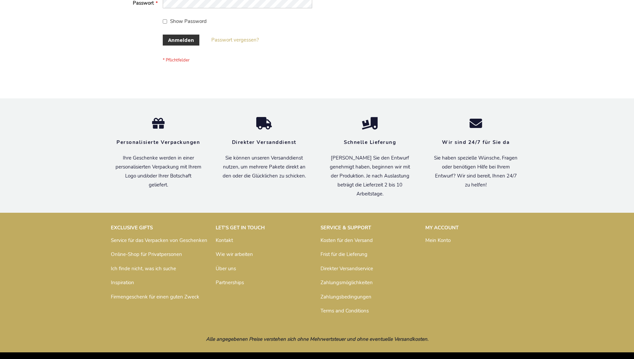
scroll to position [223, 0]
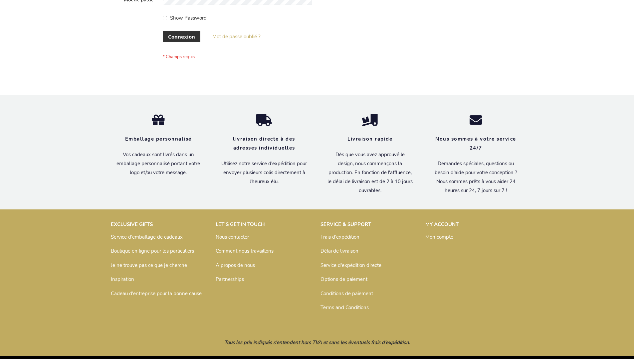
scroll to position [229, 0]
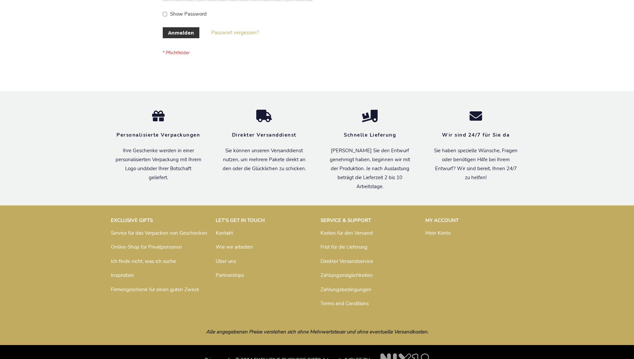
scroll to position [223, 0]
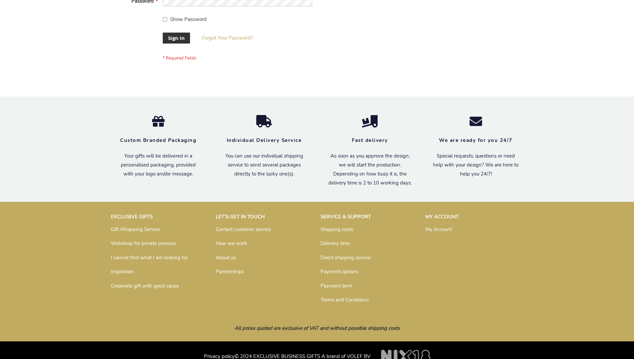
scroll to position [214, 0]
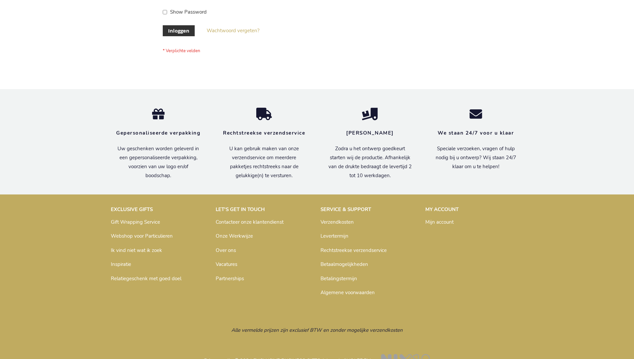
scroll to position [226, 0]
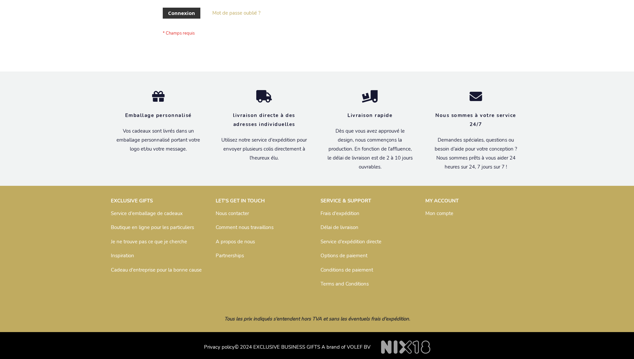
scroll to position [229, 0]
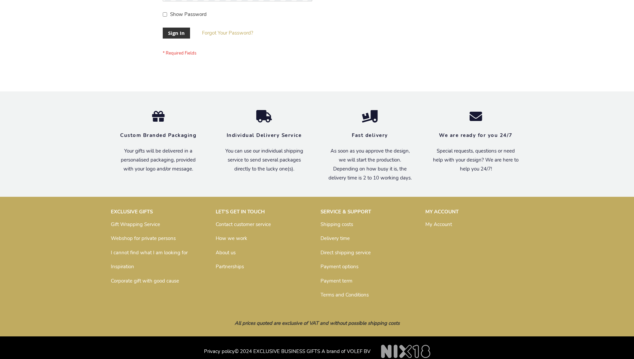
scroll to position [214, 0]
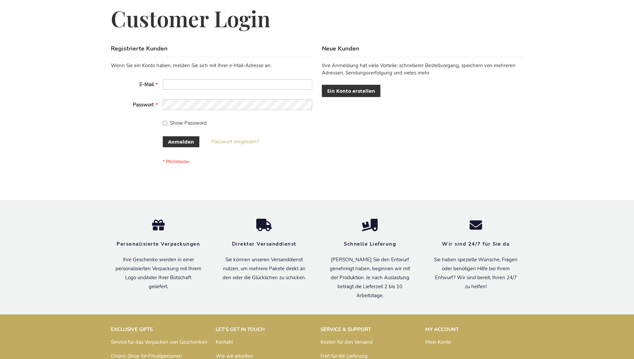
scroll to position [223, 0]
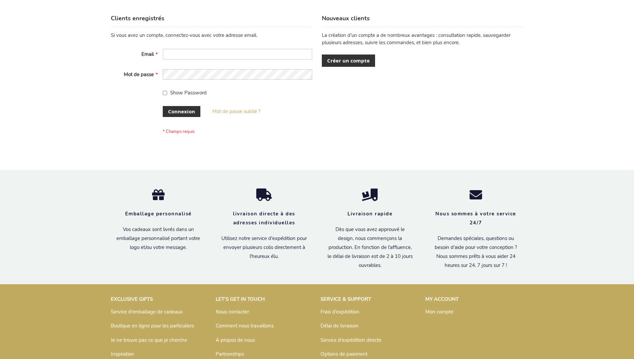
scroll to position [229, 0]
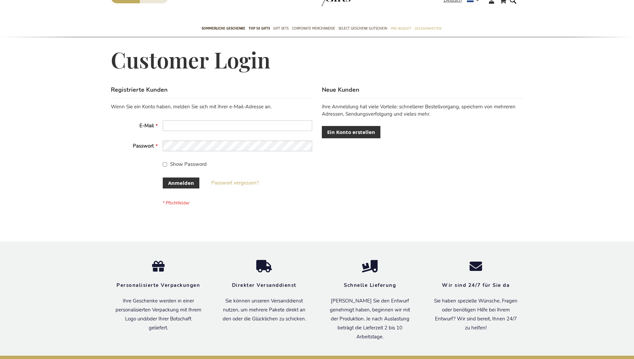
scroll to position [217, 0]
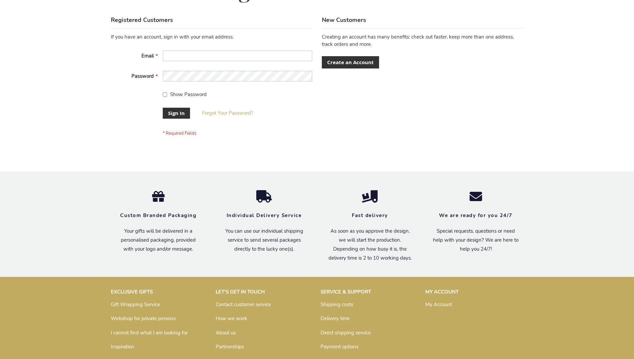
scroll to position [214, 0]
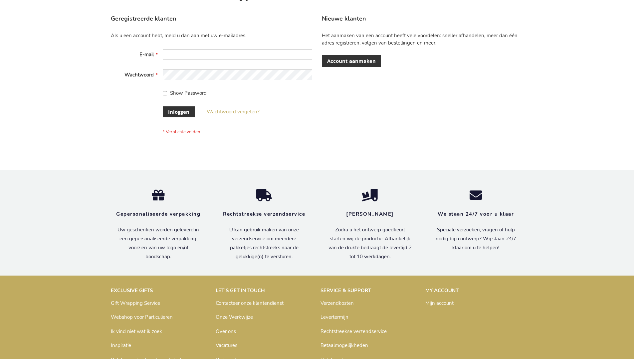
scroll to position [226, 0]
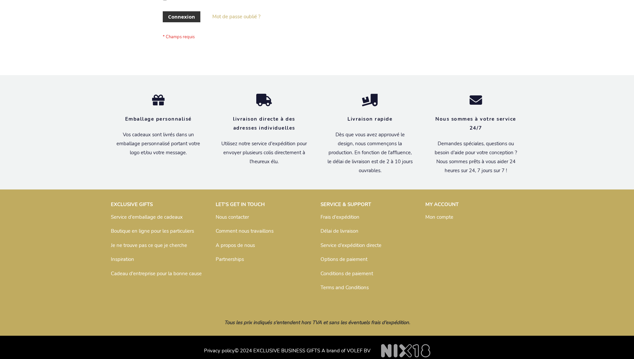
scroll to position [229, 0]
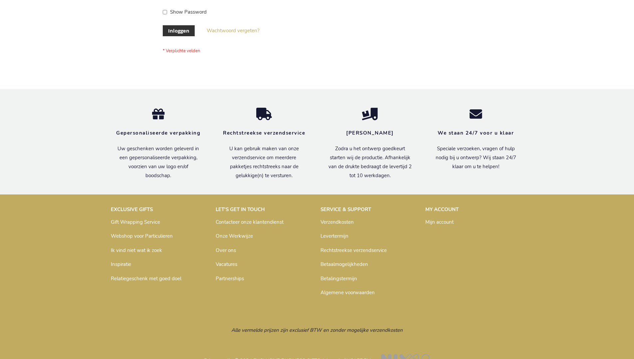
scroll to position [226, 0]
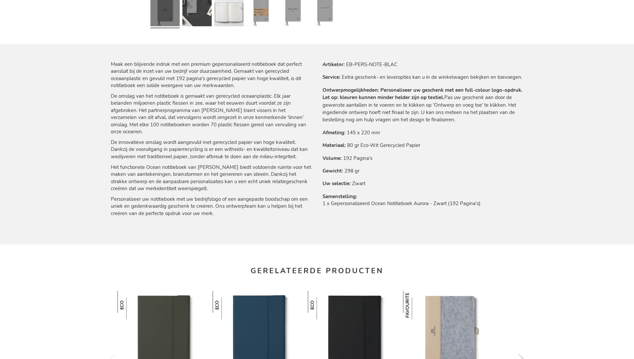
scroll to position [920, 0]
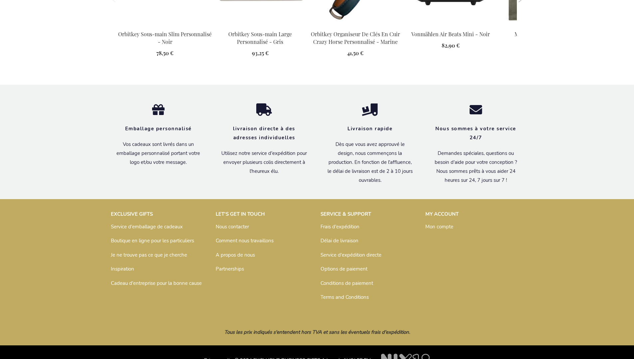
scroll to position [939, 0]
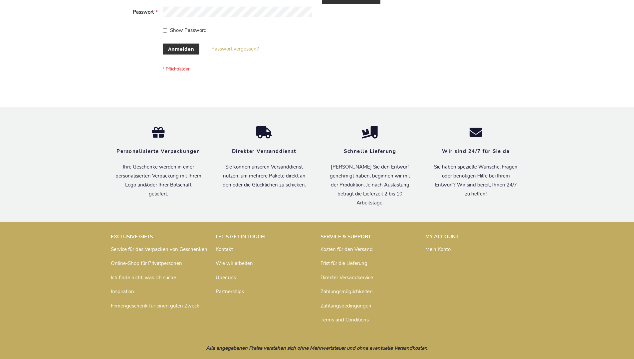
scroll to position [223, 0]
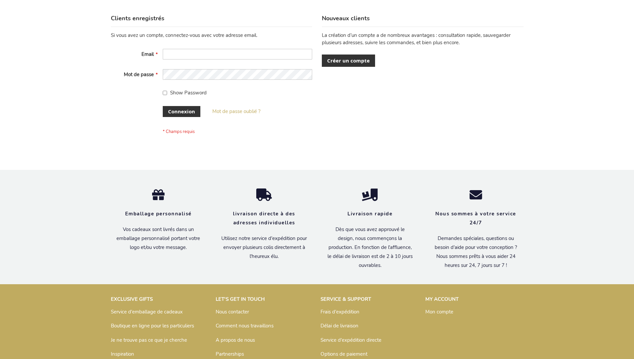
scroll to position [229, 0]
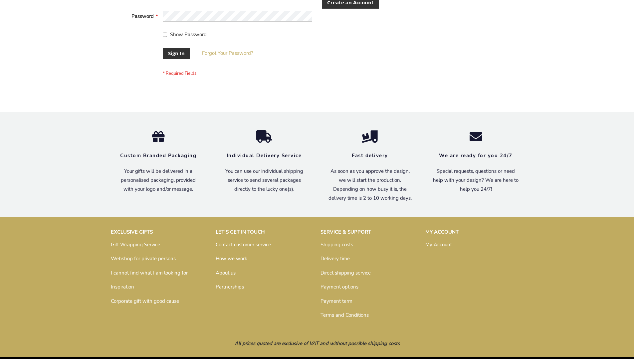
scroll to position [214, 0]
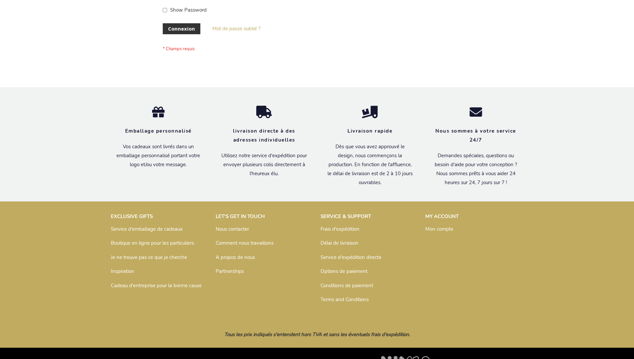
scroll to position [229, 0]
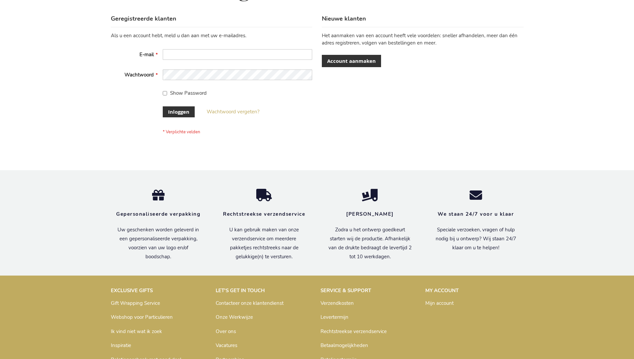
scroll to position [226, 0]
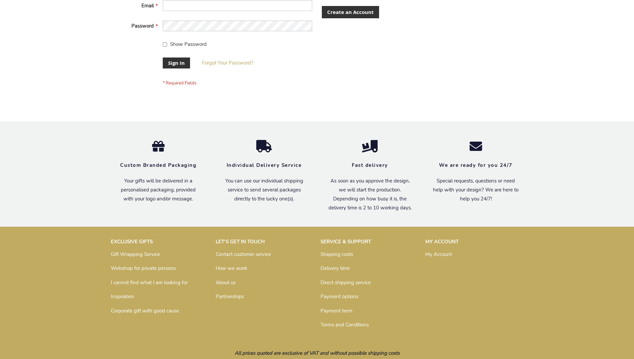
scroll to position [214, 0]
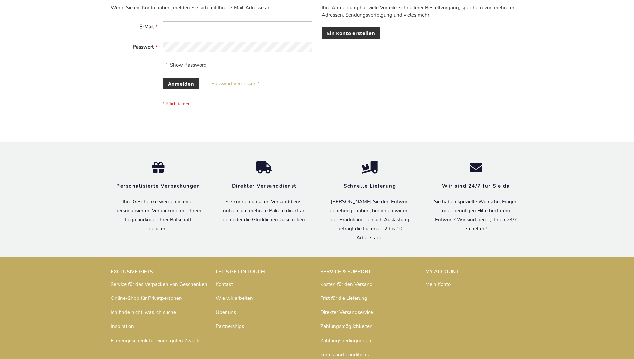
scroll to position [223, 0]
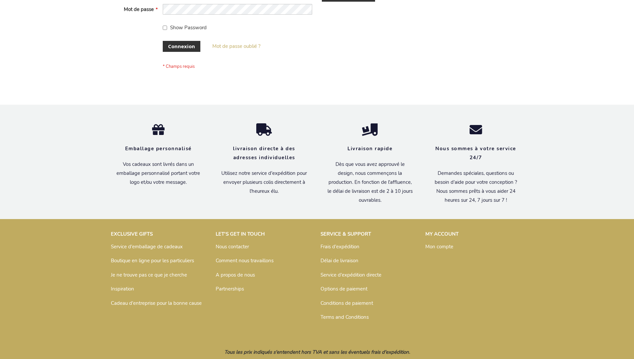
scroll to position [229, 0]
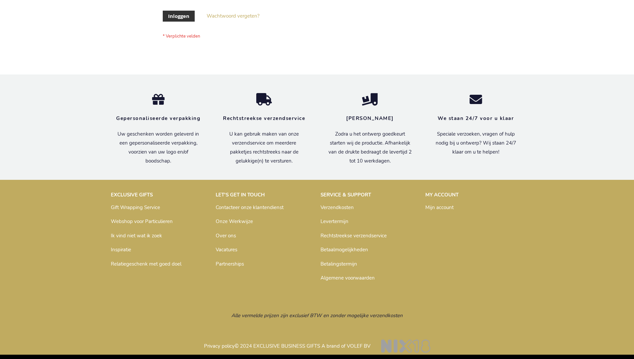
scroll to position [226, 0]
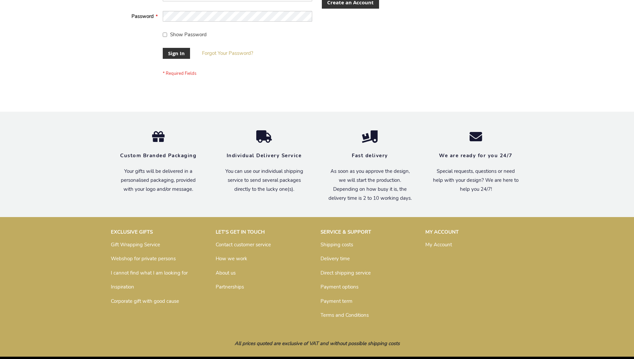
scroll to position [214, 0]
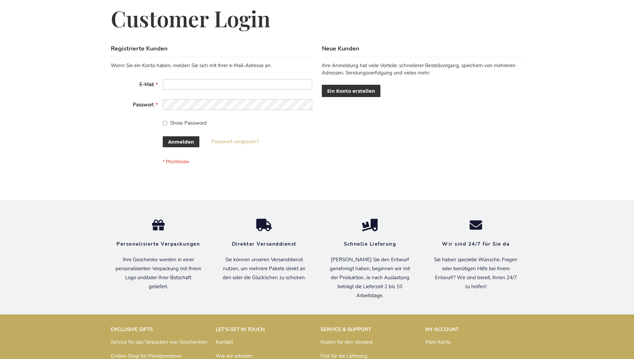
scroll to position [223, 0]
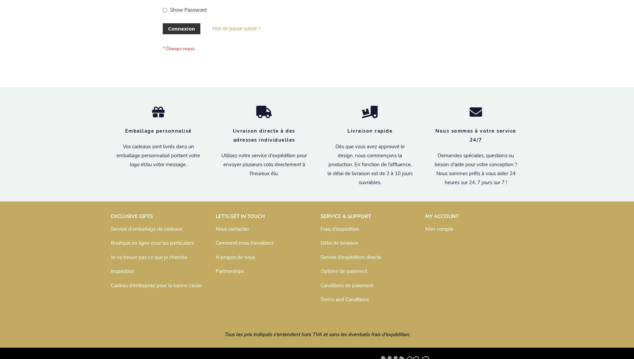
scroll to position [229, 0]
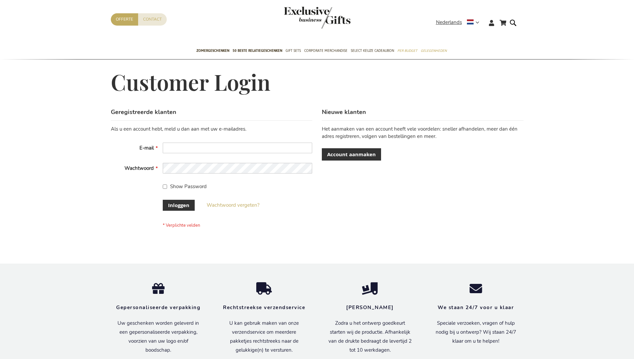
scroll to position [226, 0]
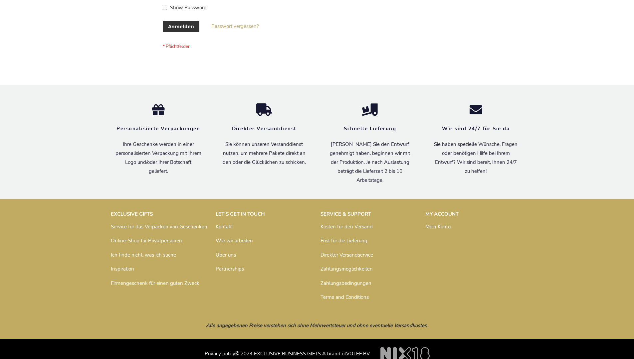
scroll to position [223, 0]
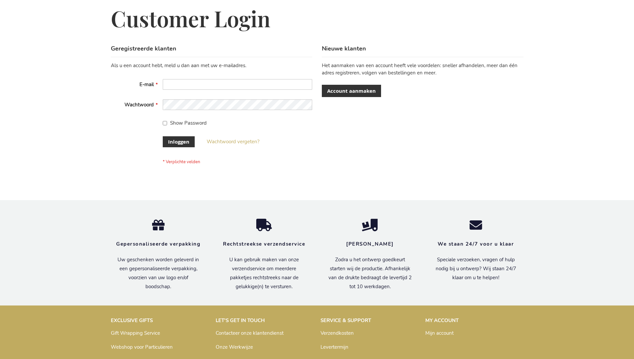
scroll to position [226, 0]
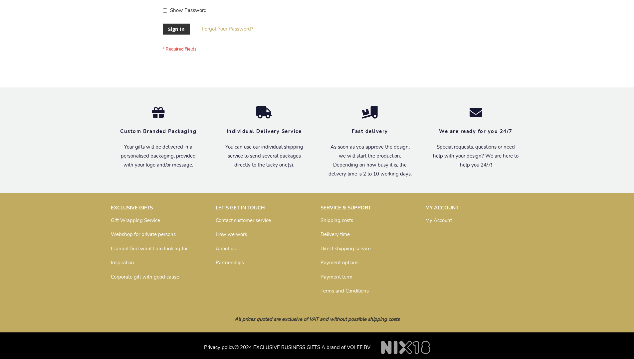
scroll to position [214, 0]
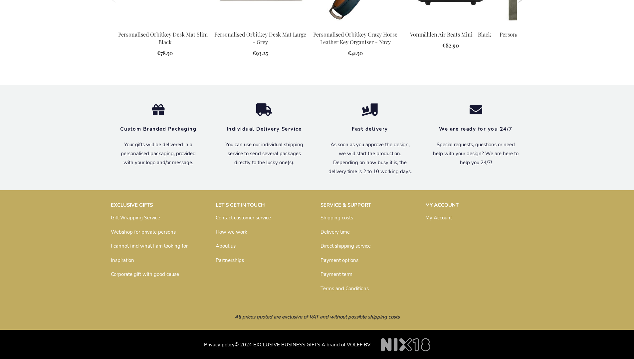
scroll to position [930, 0]
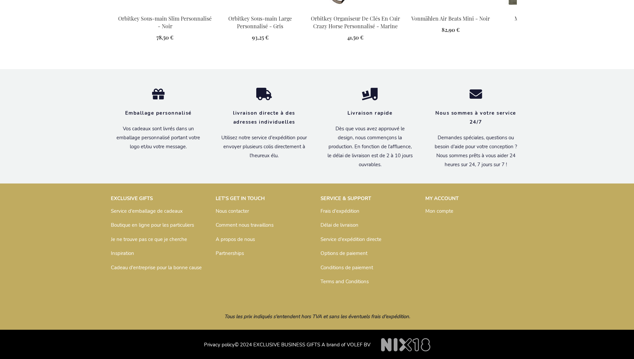
scroll to position [938, 0]
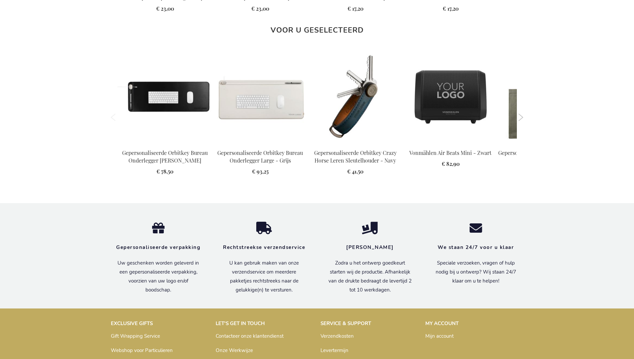
scroll to position [927, 0]
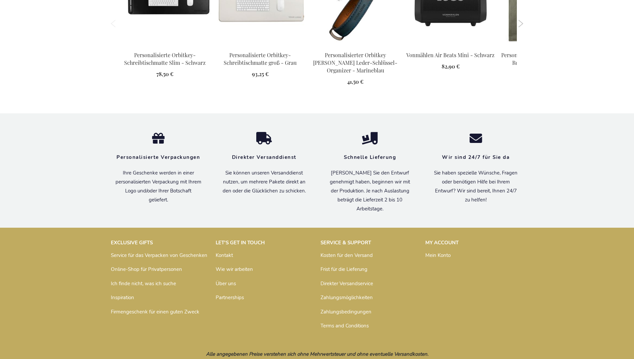
scroll to position [939, 0]
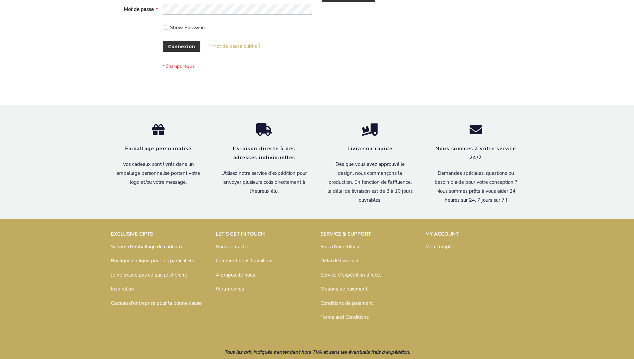
scroll to position [229, 0]
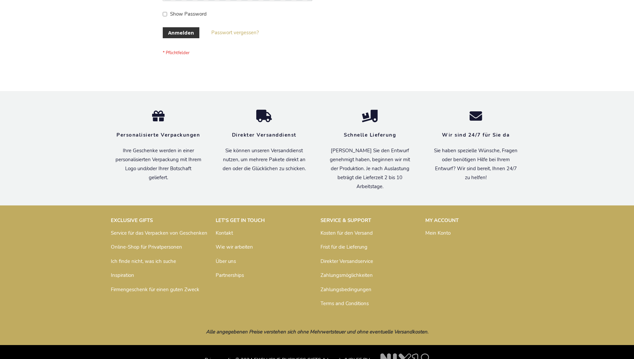
scroll to position [223, 0]
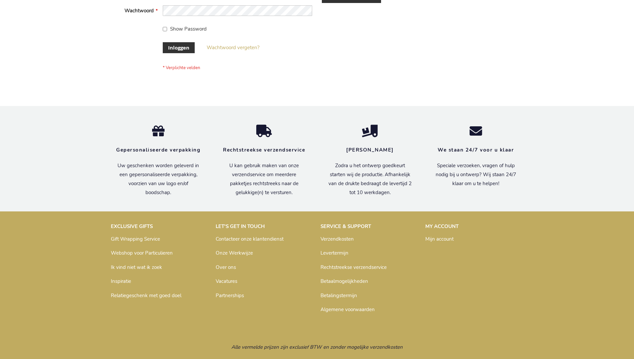
scroll to position [226, 0]
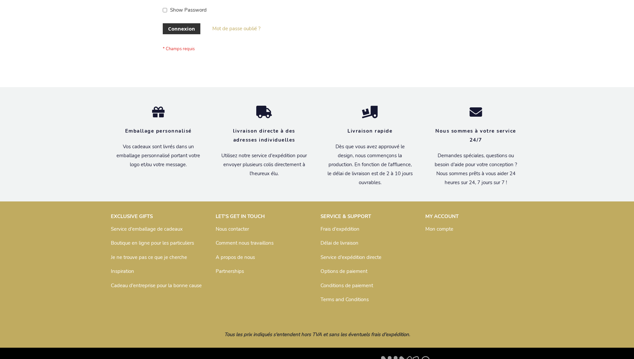
scroll to position [229, 0]
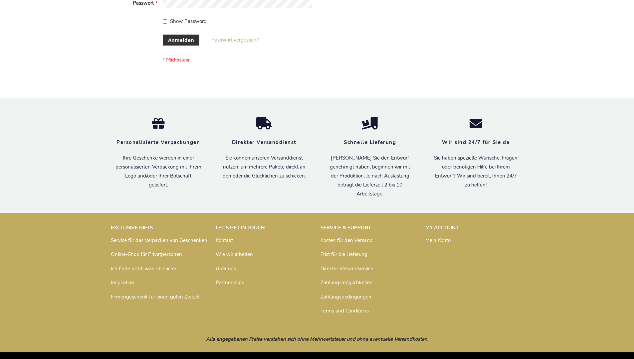
scroll to position [223, 0]
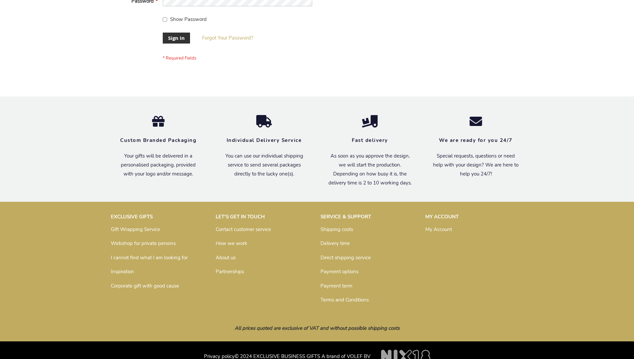
scroll to position [214, 0]
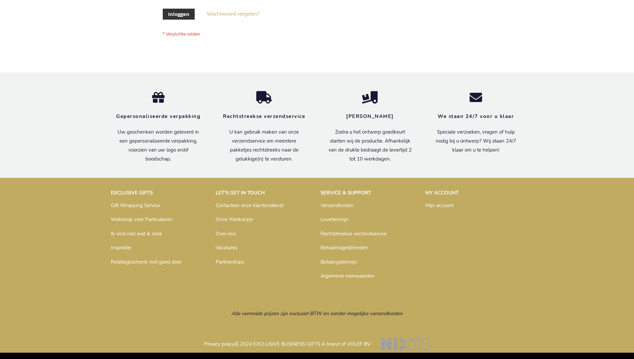
scroll to position [226, 0]
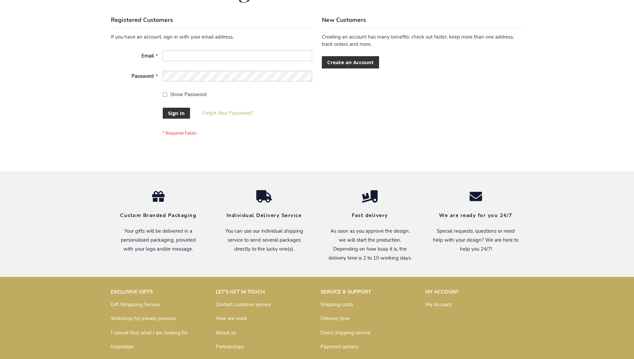
scroll to position [214, 0]
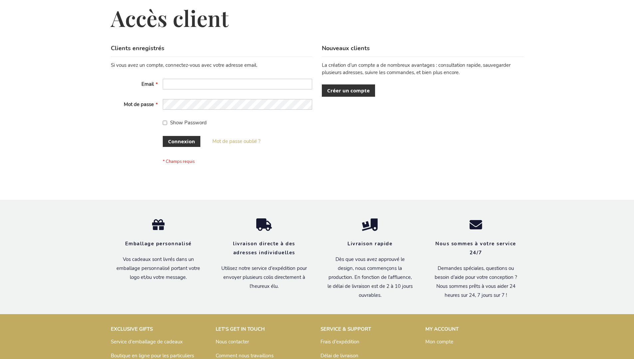
scroll to position [229, 0]
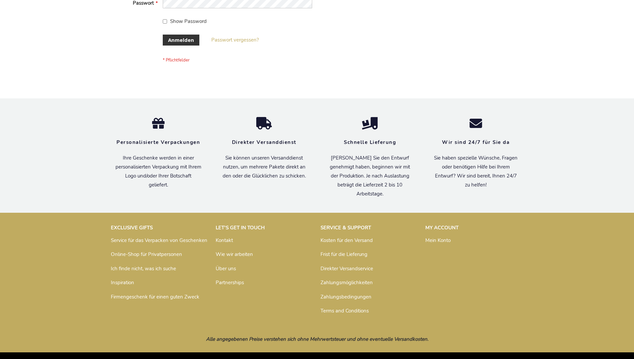
scroll to position [223, 0]
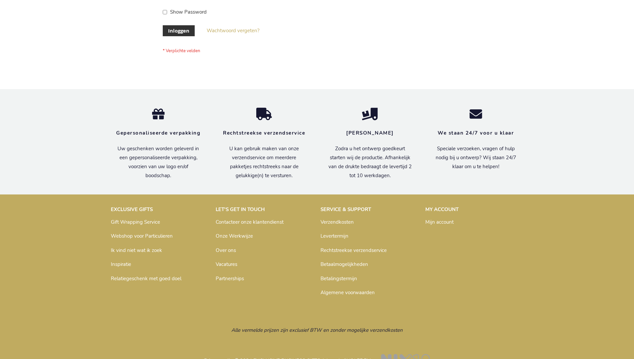
scroll to position [226, 0]
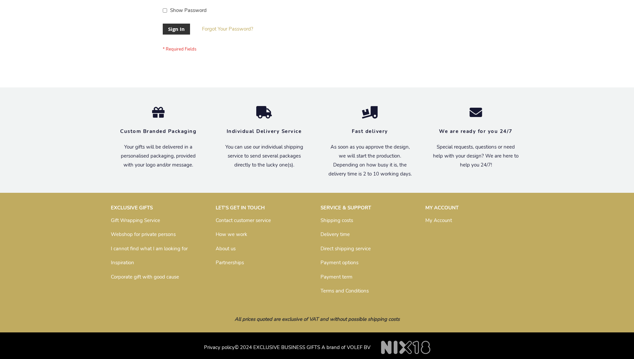
scroll to position [214, 0]
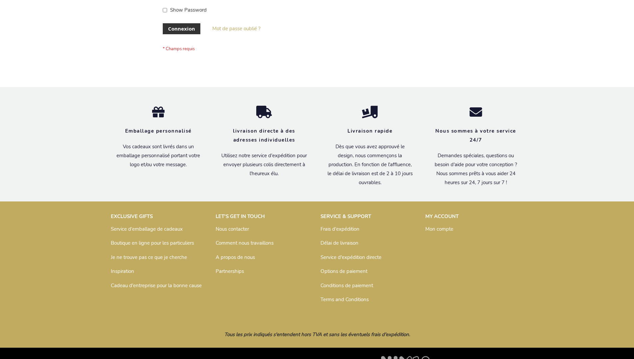
scroll to position [229, 0]
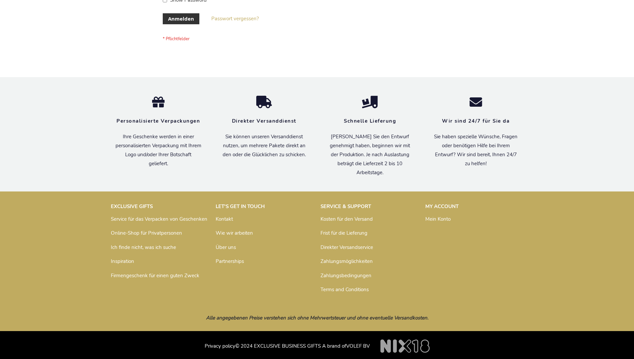
scroll to position [223, 0]
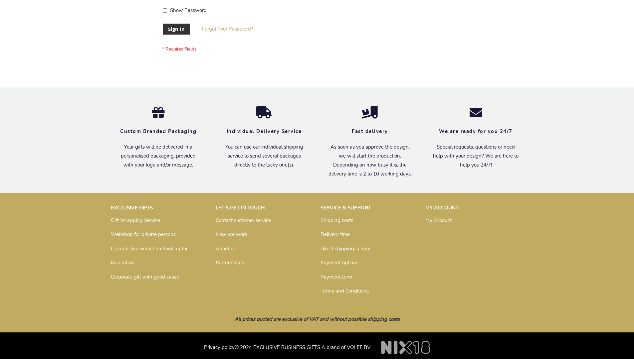
scroll to position [214, 0]
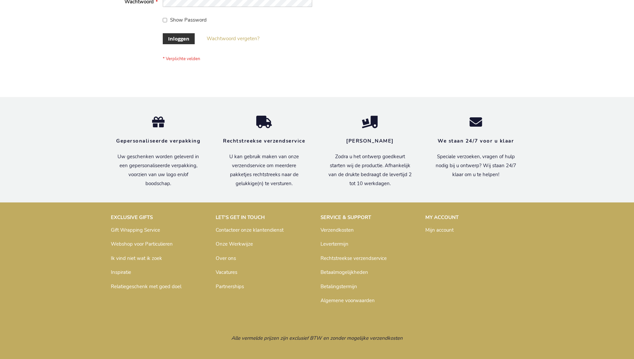
scroll to position [226, 0]
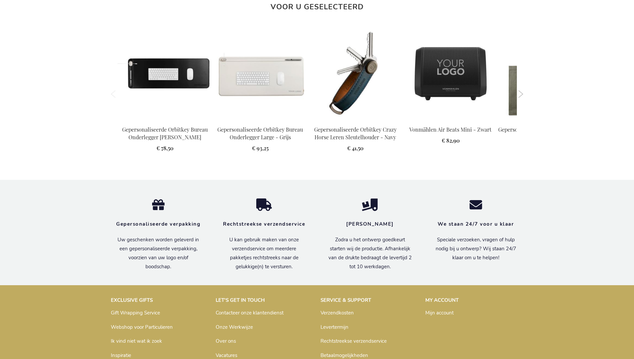
scroll to position [927, 0]
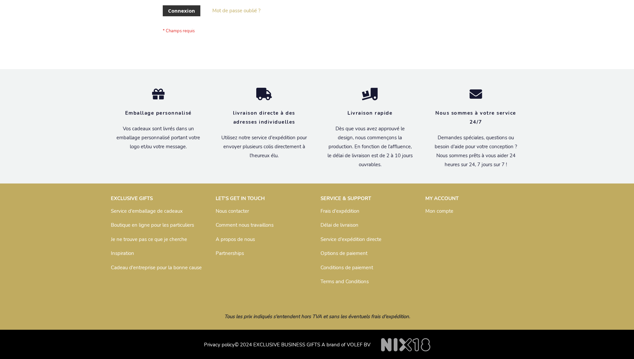
scroll to position [229, 0]
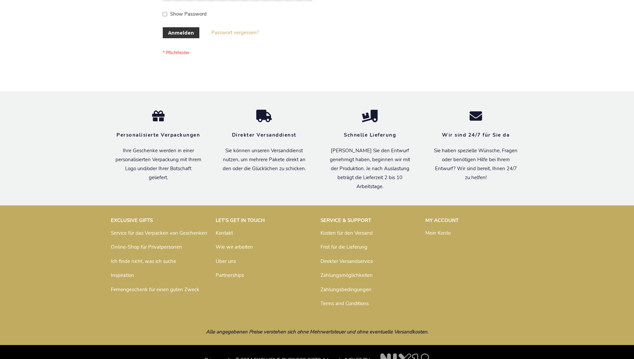
scroll to position [223, 0]
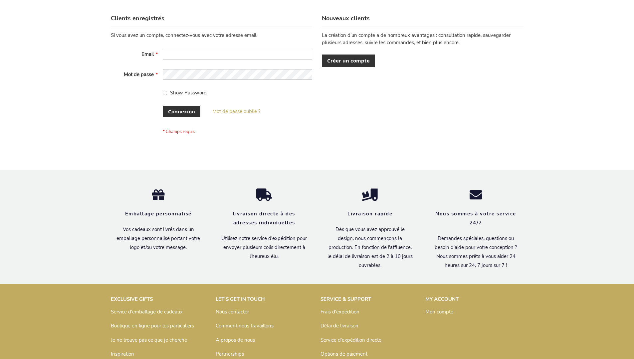
scroll to position [229, 0]
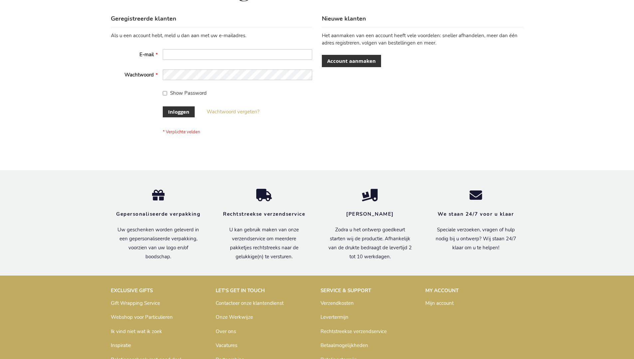
scroll to position [226, 0]
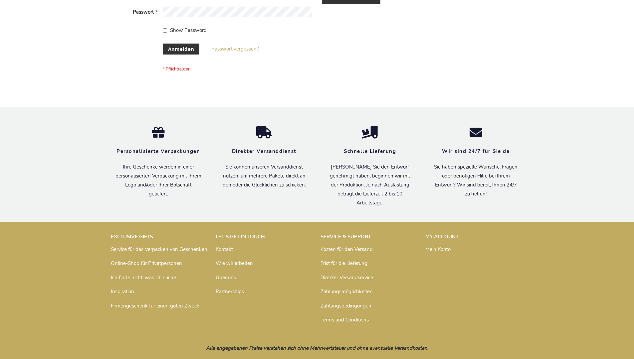
scroll to position [223, 0]
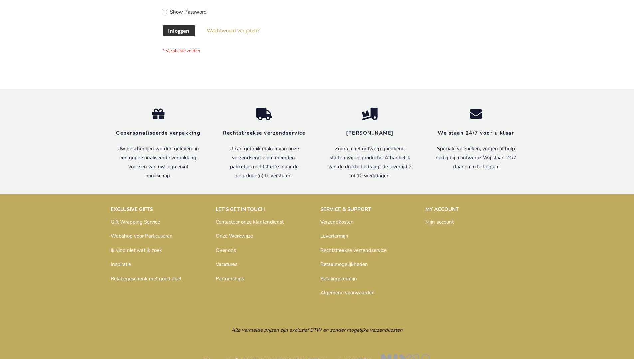
scroll to position [226, 0]
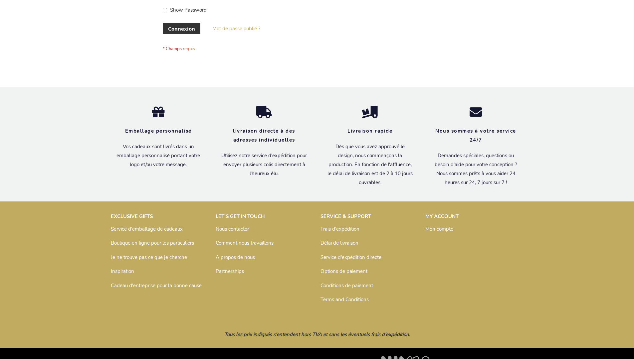
scroll to position [229, 0]
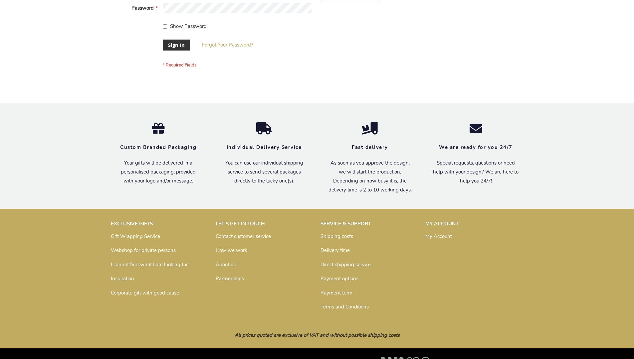
scroll to position [214, 0]
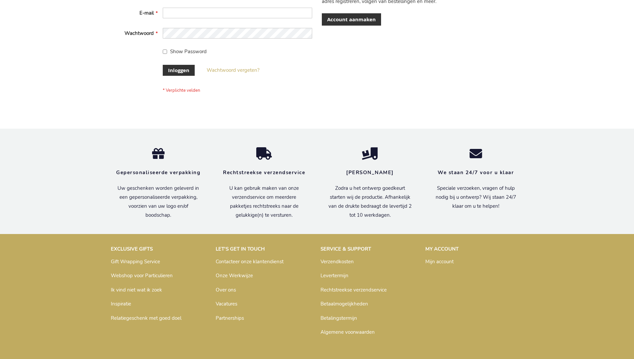
scroll to position [226, 0]
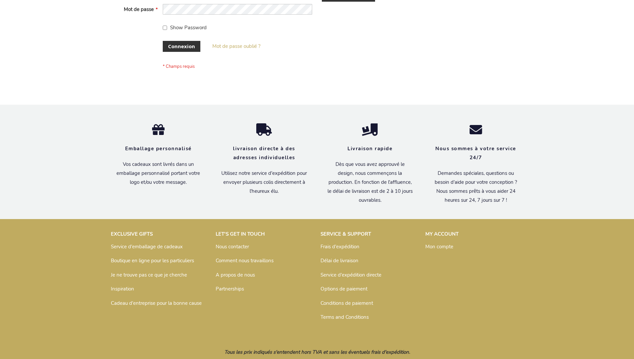
scroll to position [229, 0]
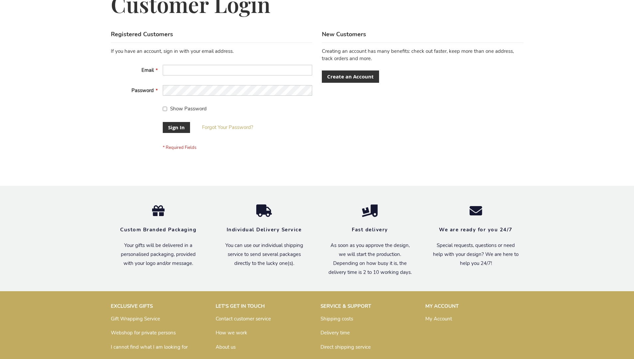
scroll to position [214, 0]
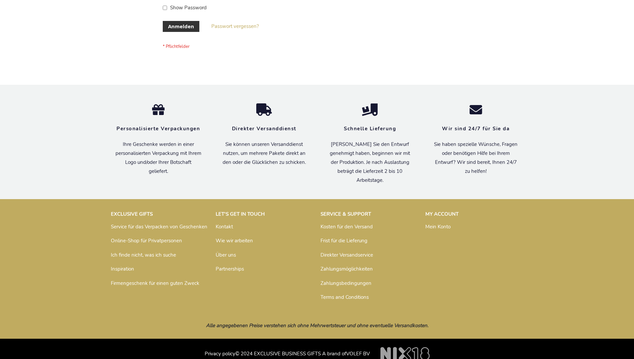
scroll to position [223, 0]
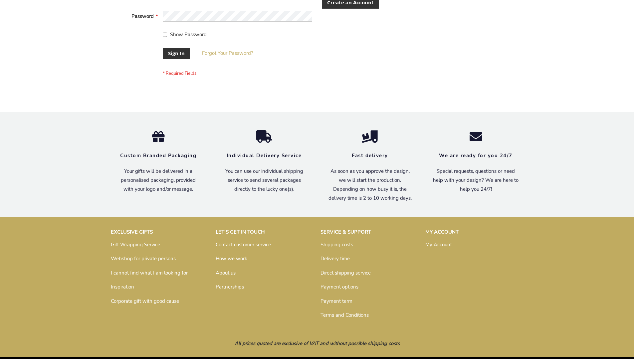
scroll to position [214, 0]
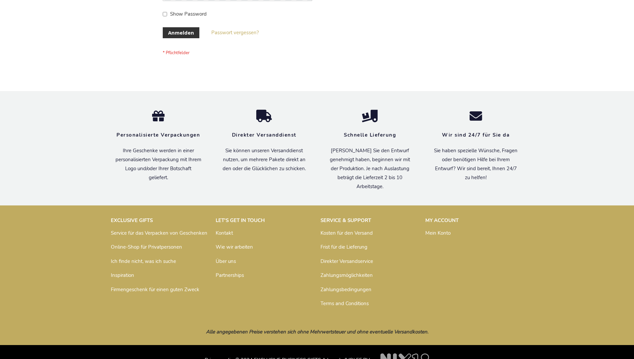
scroll to position [223, 0]
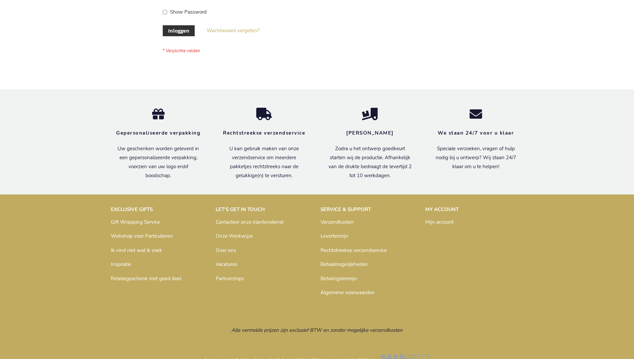
scroll to position [226, 0]
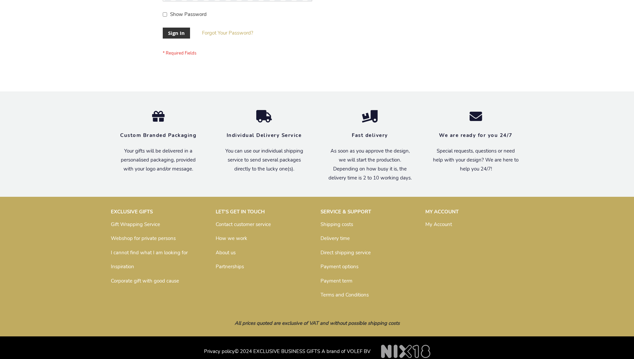
scroll to position [214, 0]
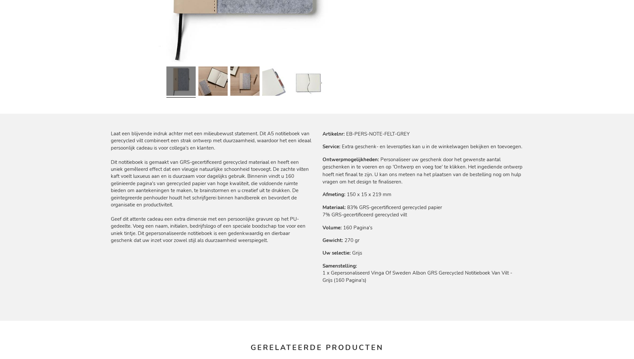
scroll to position [927, 0]
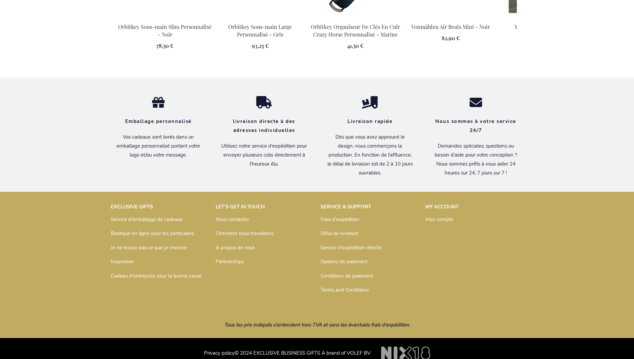
scroll to position [938, 0]
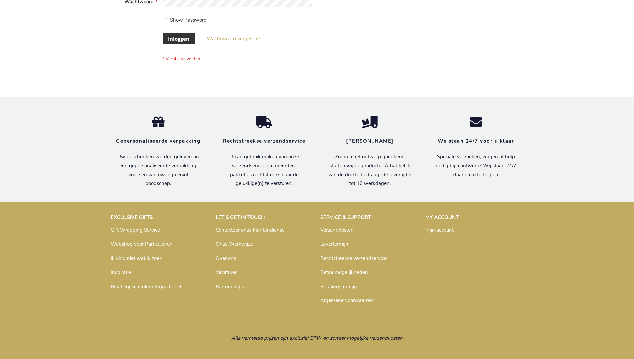
scroll to position [226, 0]
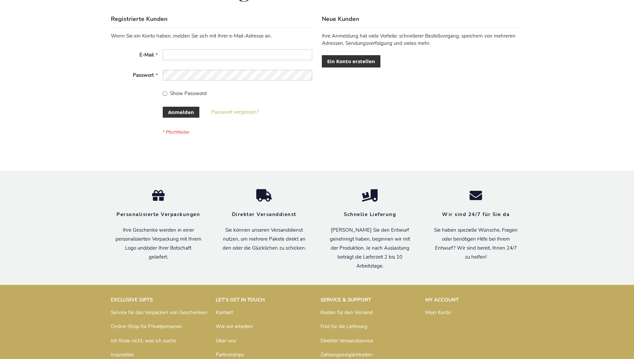
scroll to position [223, 0]
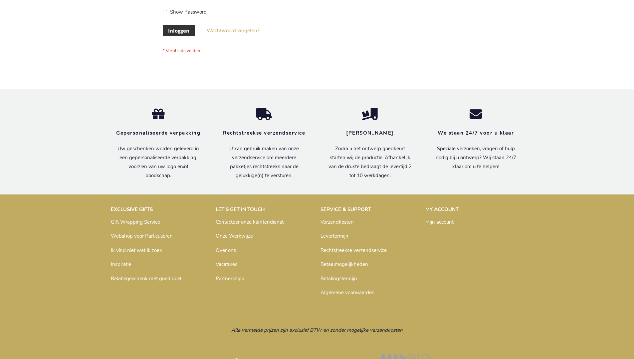
scroll to position [226, 0]
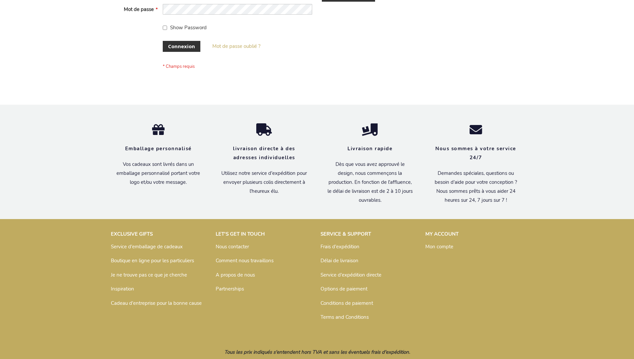
scroll to position [229, 0]
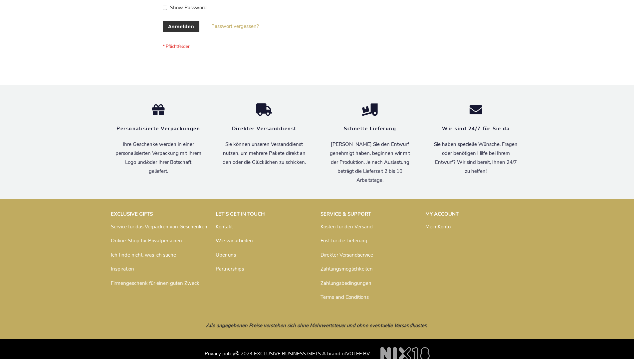
scroll to position [223, 0]
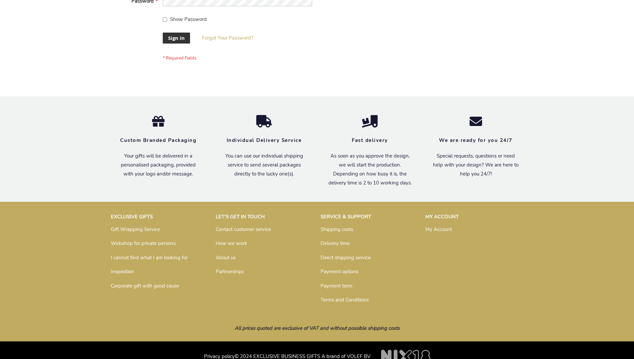
scroll to position [214, 0]
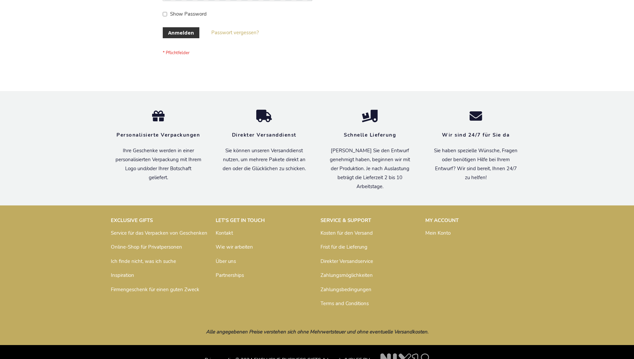
scroll to position [223, 0]
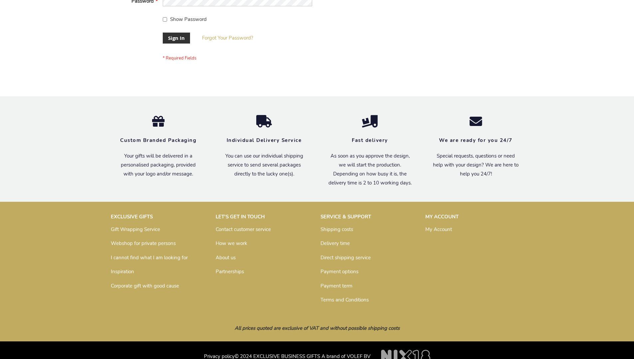
scroll to position [214, 0]
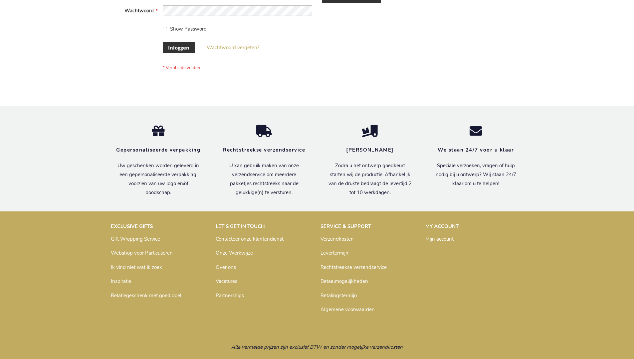
scroll to position [226, 0]
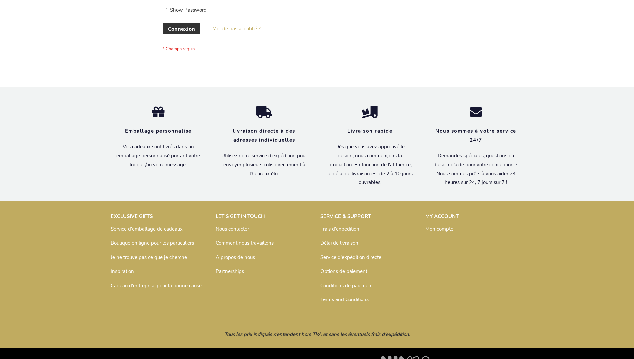
scroll to position [229, 0]
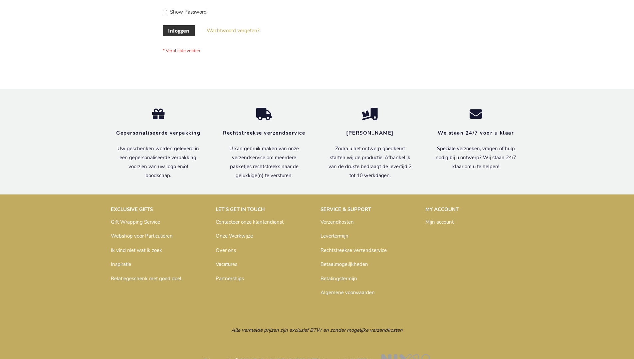
scroll to position [226, 0]
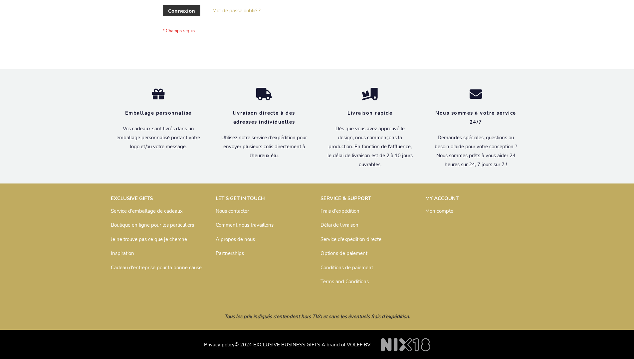
scroll to position [229, 0]
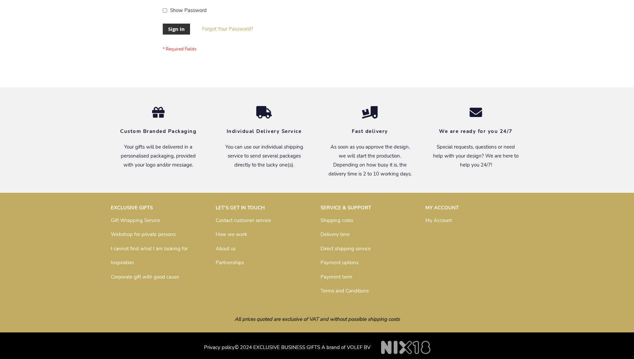
scroll to position [214, 0]
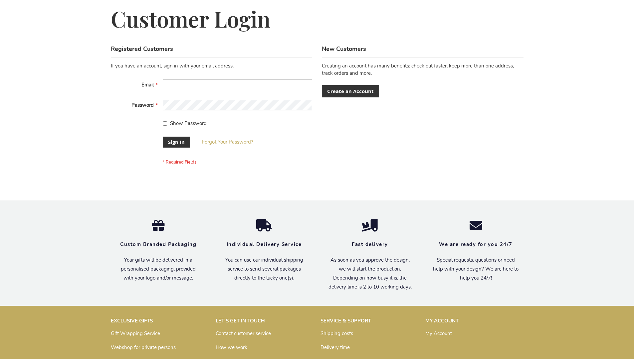
scroll to position [214, 0]
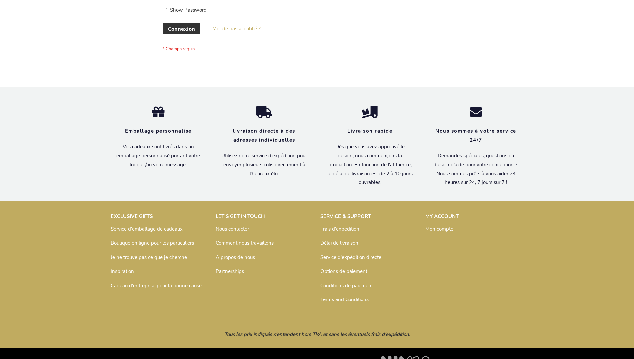
scroll to position [229, 0]
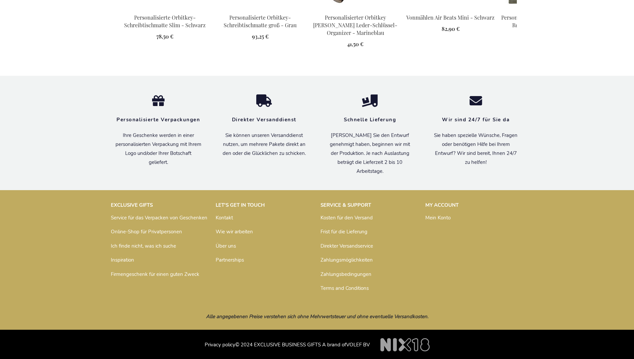
scroll to position [939, 0]
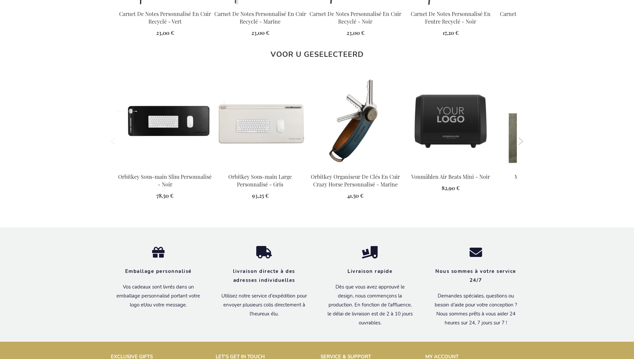
scroll to position [938, 0]
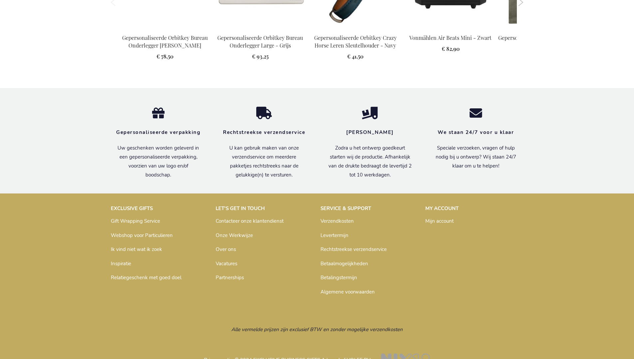
scroll to position [927, 0]
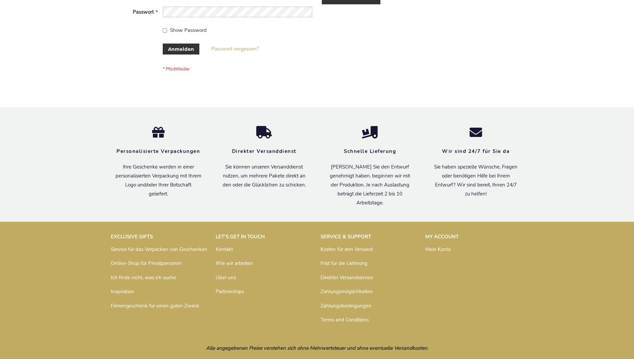
scroll to position [223, 0]
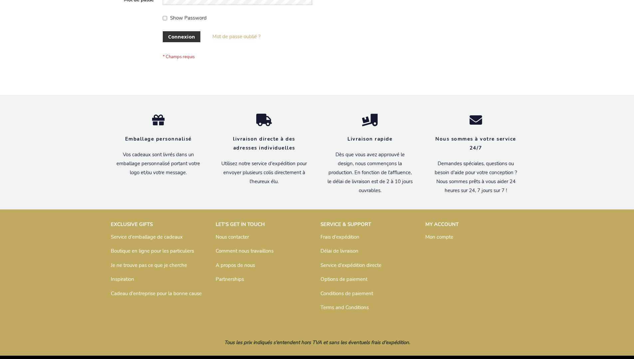
scroll to position [229, 0]
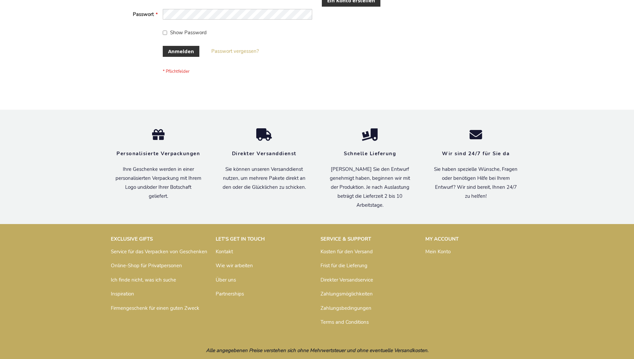
scroll to position [217, 0]
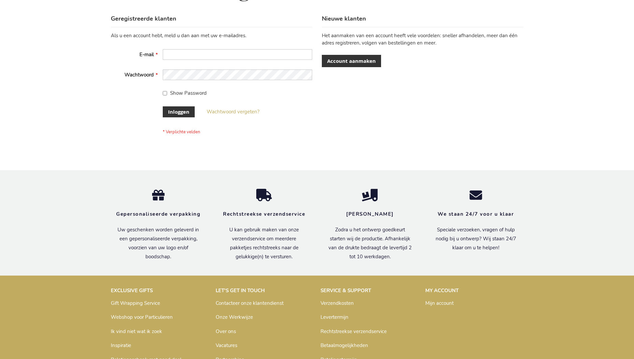
scroll to position [226, 0]
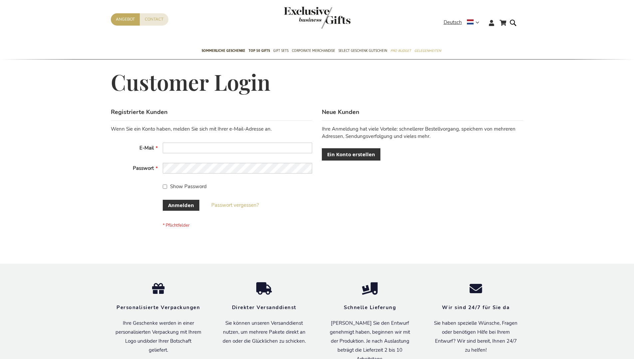
scroll to position [223, 0]
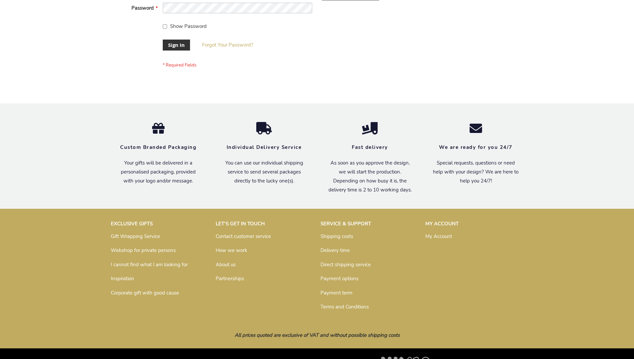
scroll to position [214, 0]
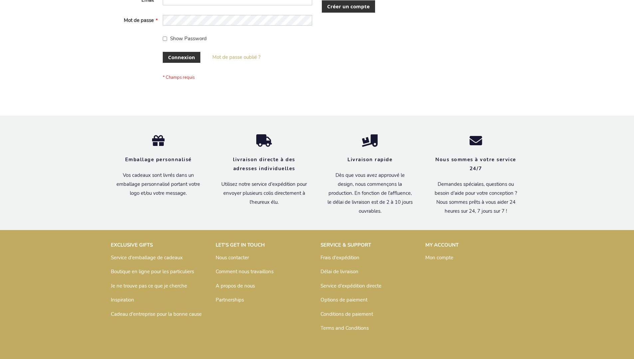
scroll to position [229, 0]
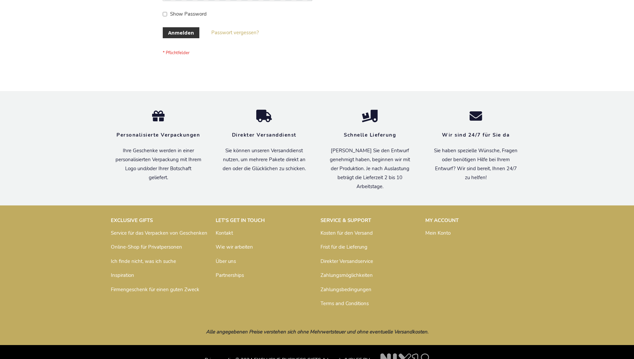
scroll to position [223, 0]
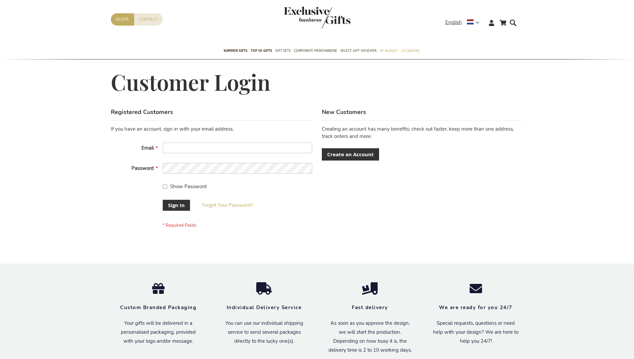
scroll to position [214, 0]
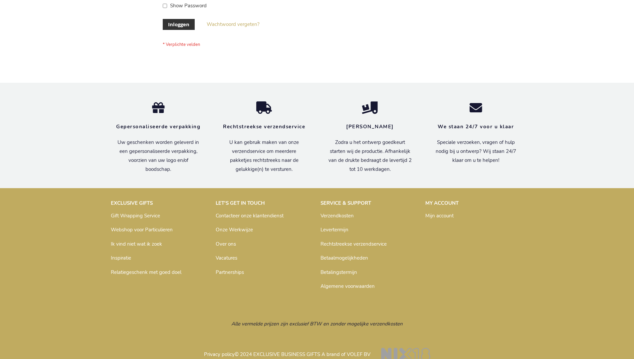
scroll to position [226, 0]
